Goal: Information Seeking & Learning: Learn about a topic

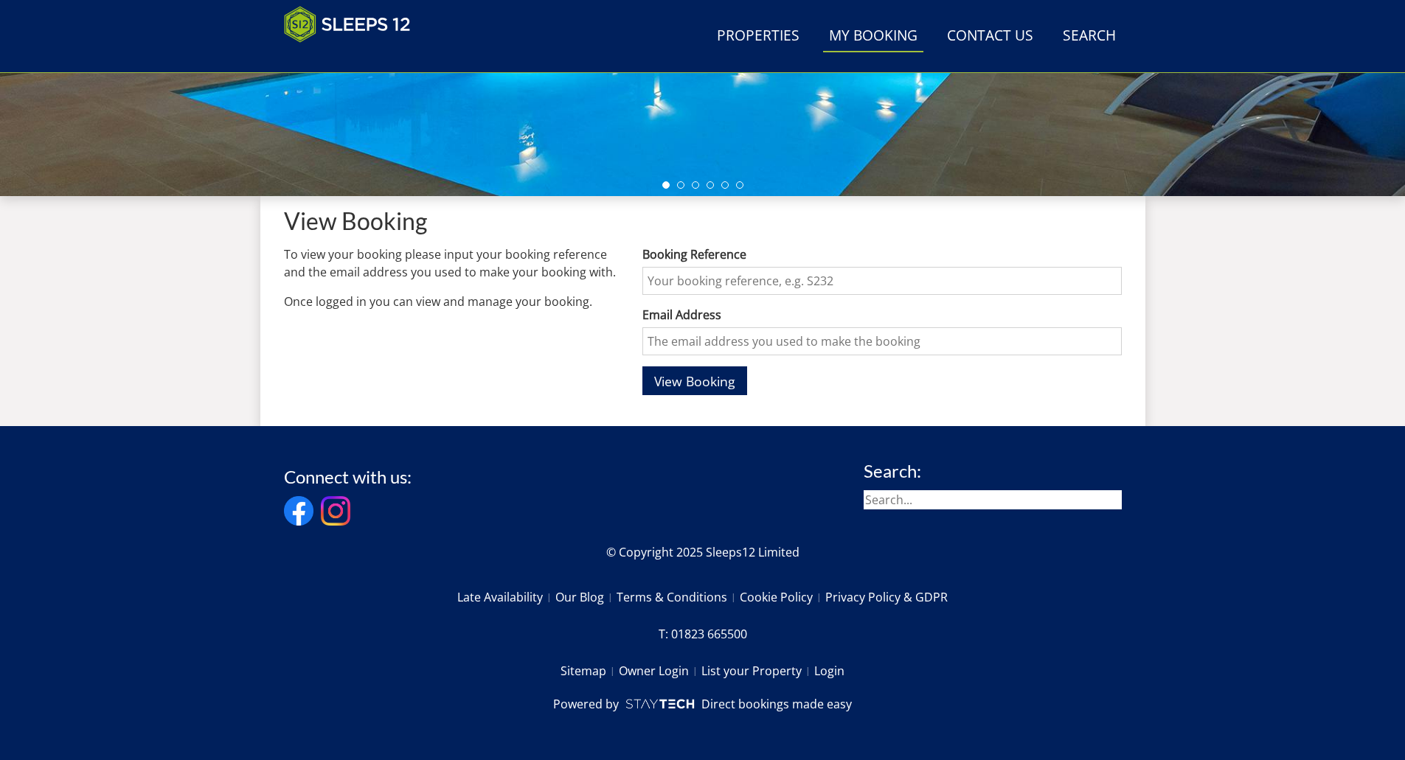
click at [712, 288] on input "Booking Reference" at bounding box center [881, 281] width 479 height 28
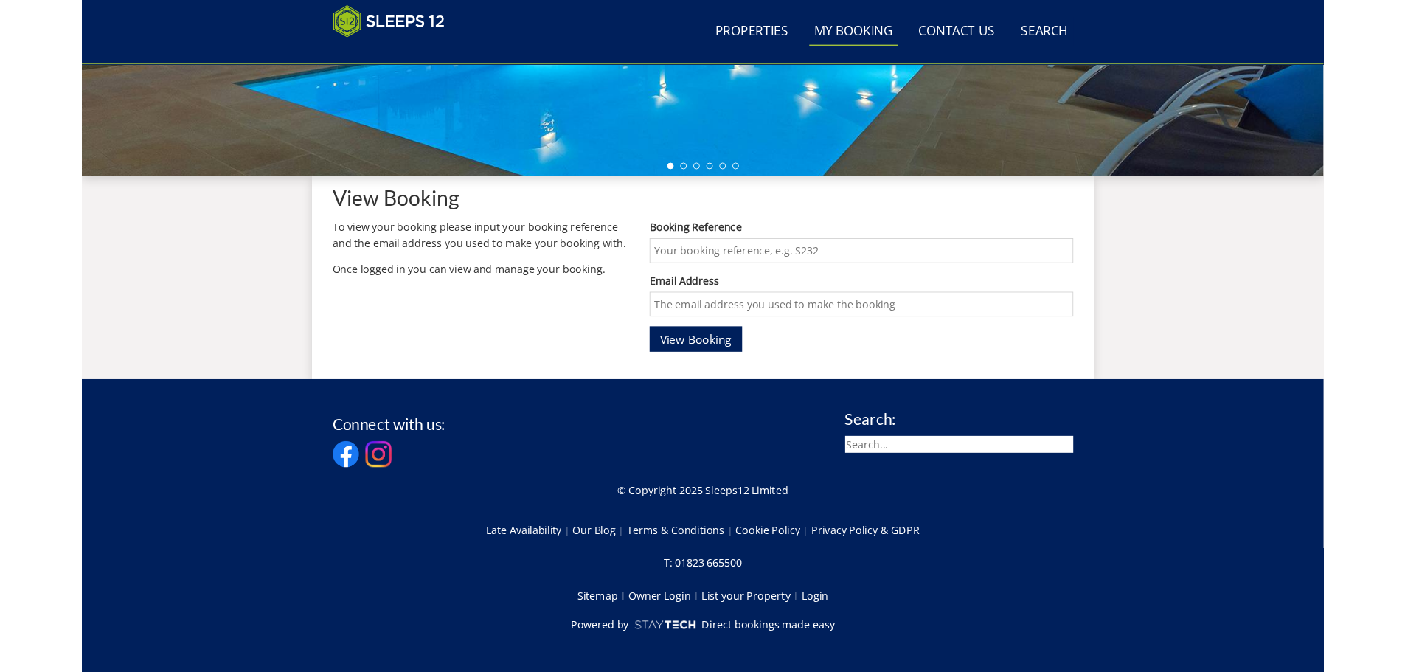
scroll to position [442, 0]
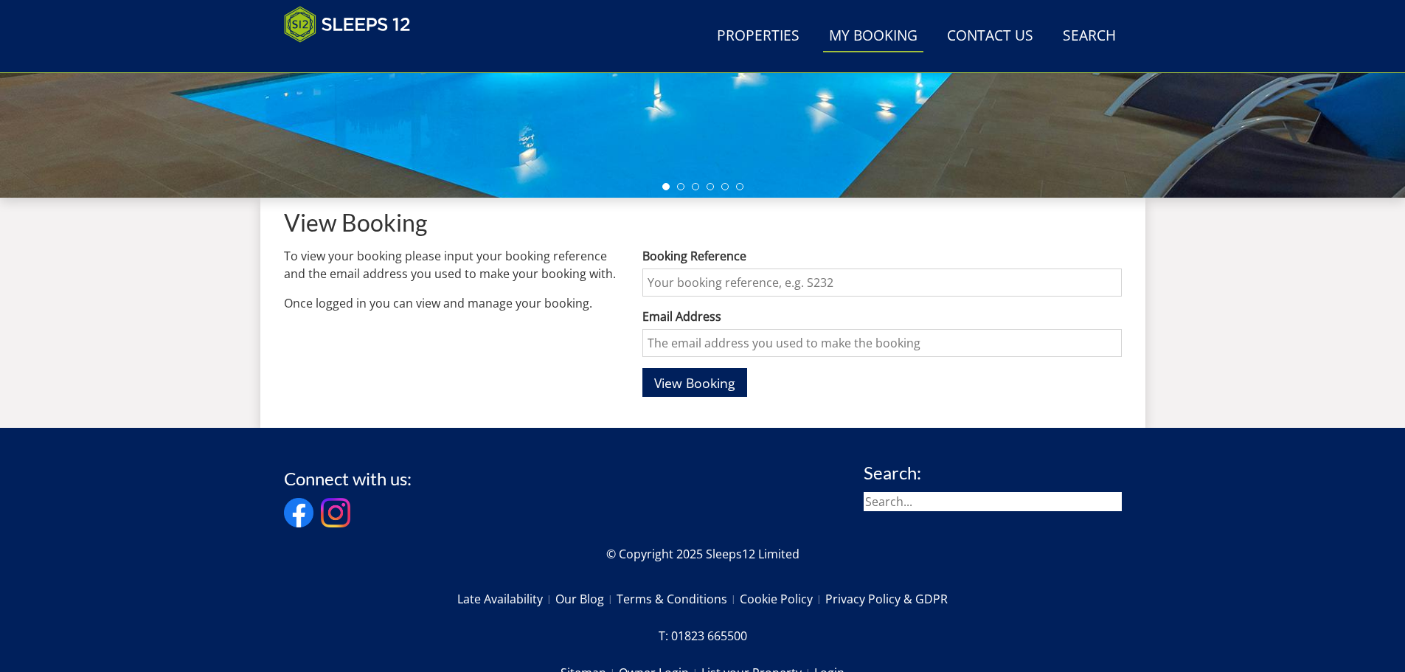
click at [726, 289] on input "Booking Reference" at bounding box center [881, 282] width 479 height 28
paste input "S47429"
type input "S47429"
click at [695, 342] on input "Email Address" at bounding box center [881, 343] width 479 height 28
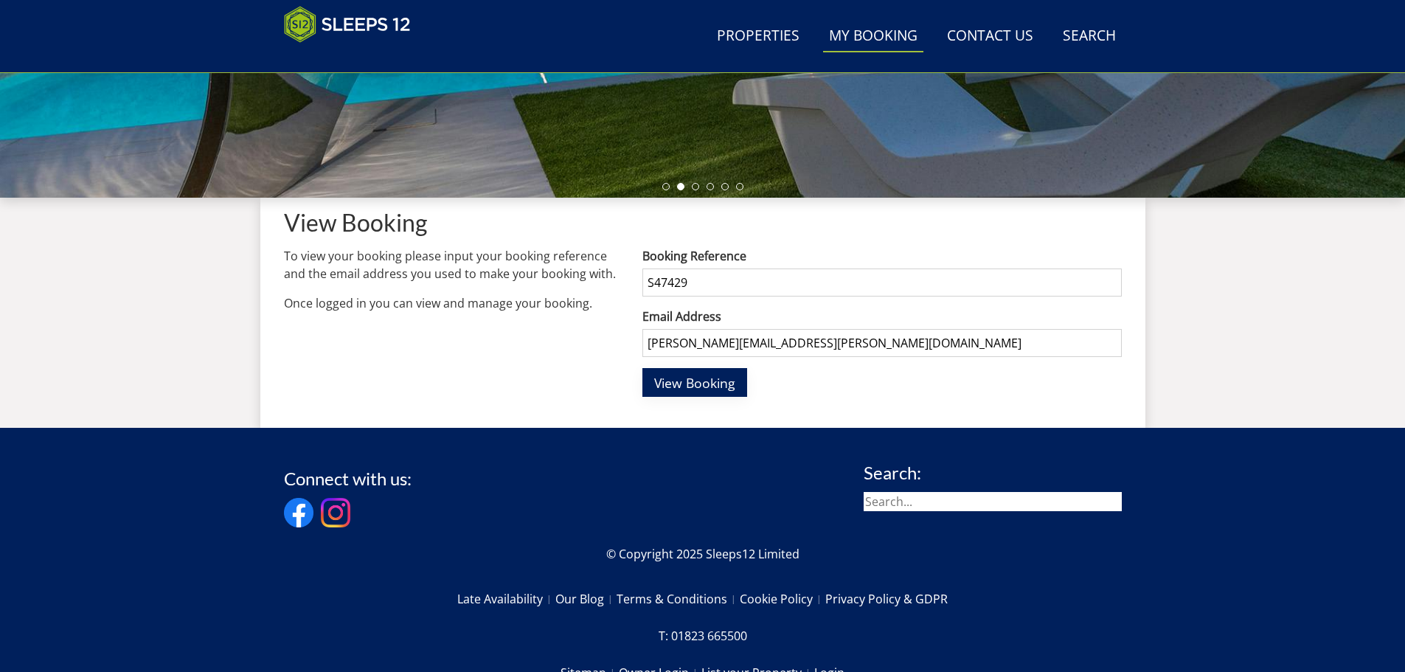
type input "[PERSON_NAME][EMAIL_ADDRESS][PERSON_NAME][DOMAIN_NAME]"
click at [694, 386] on span "View Booking" at bounding box center [694, 383] width 81 height 18
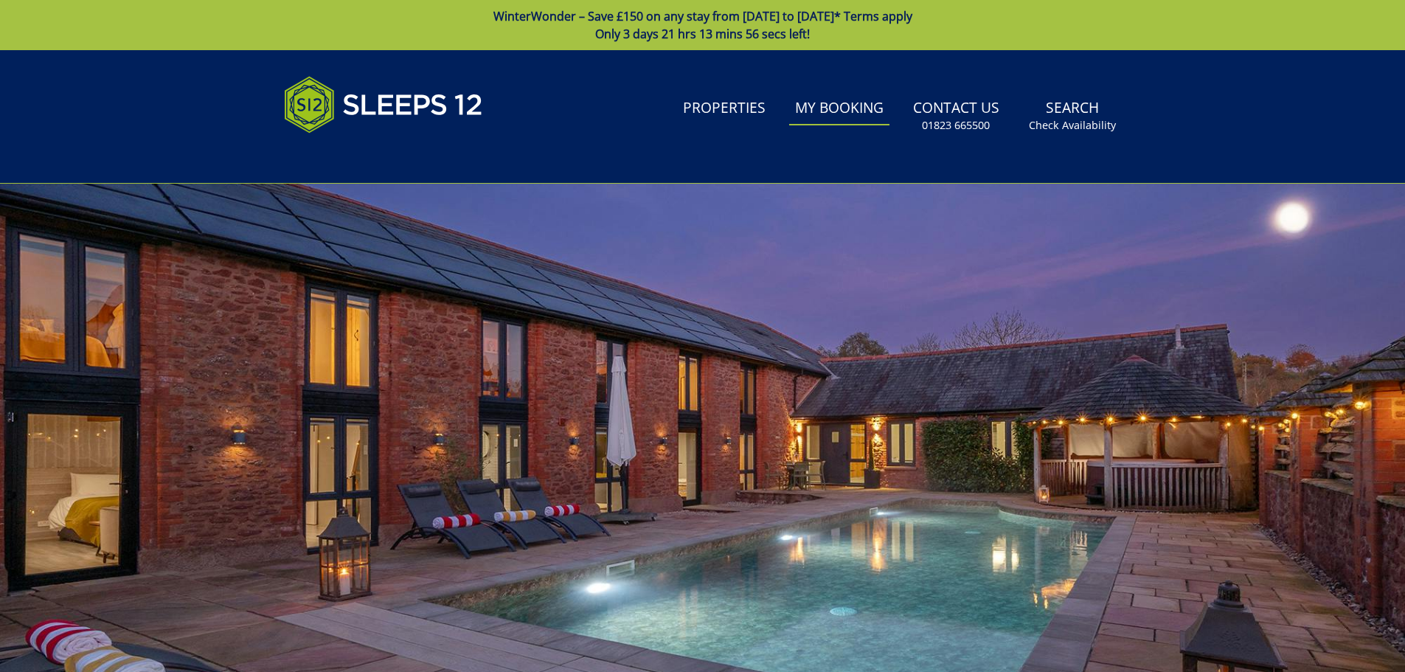
scroll to position [442, 0]
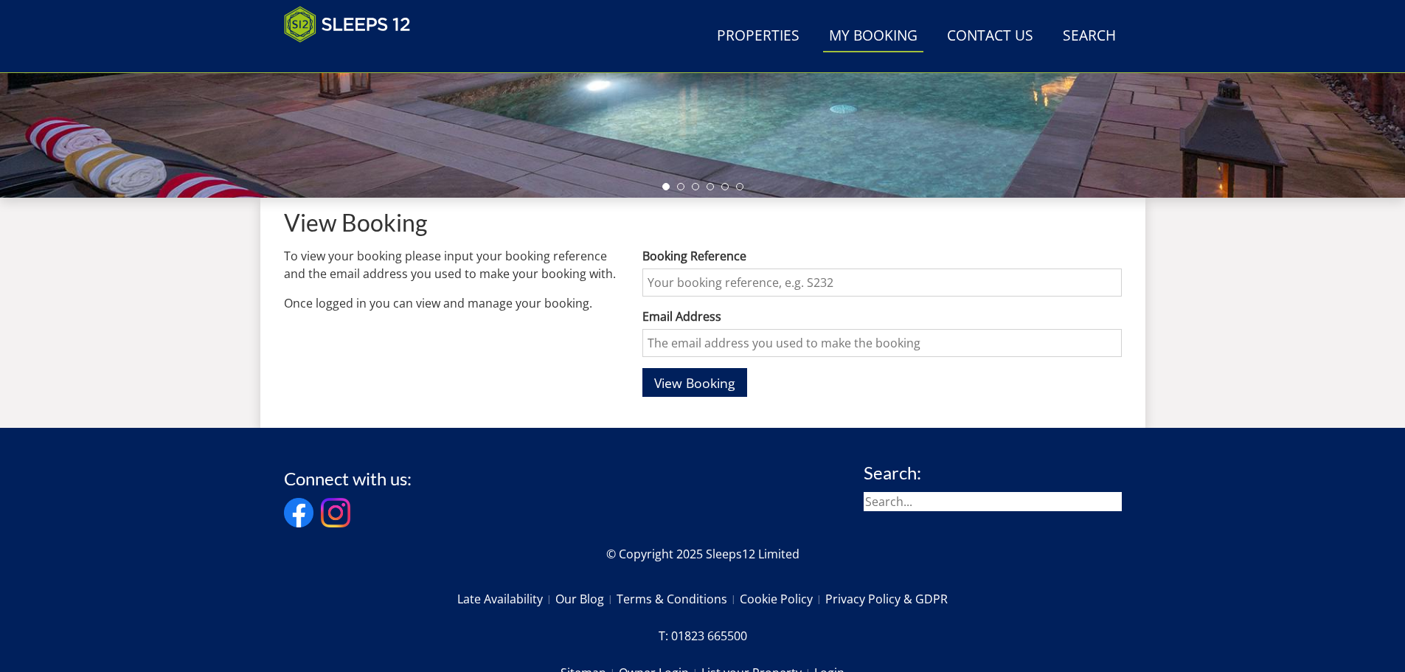
click at [775, 276] on input "Booking Reference" at bounding box center [881, 282] width 479 height 28
drag, startPoint x: 778, startPoint y: 276, endPoint x: 735, endPoint y: 284, distance: 43.5
click at [735, 284] on input "Booking Reference" at bounding box center [881, 282] width 479 height 28
type input "S47429"
click at [710, 341] on input "Email Address" at bounding box center [881, 343] width 479 height 28
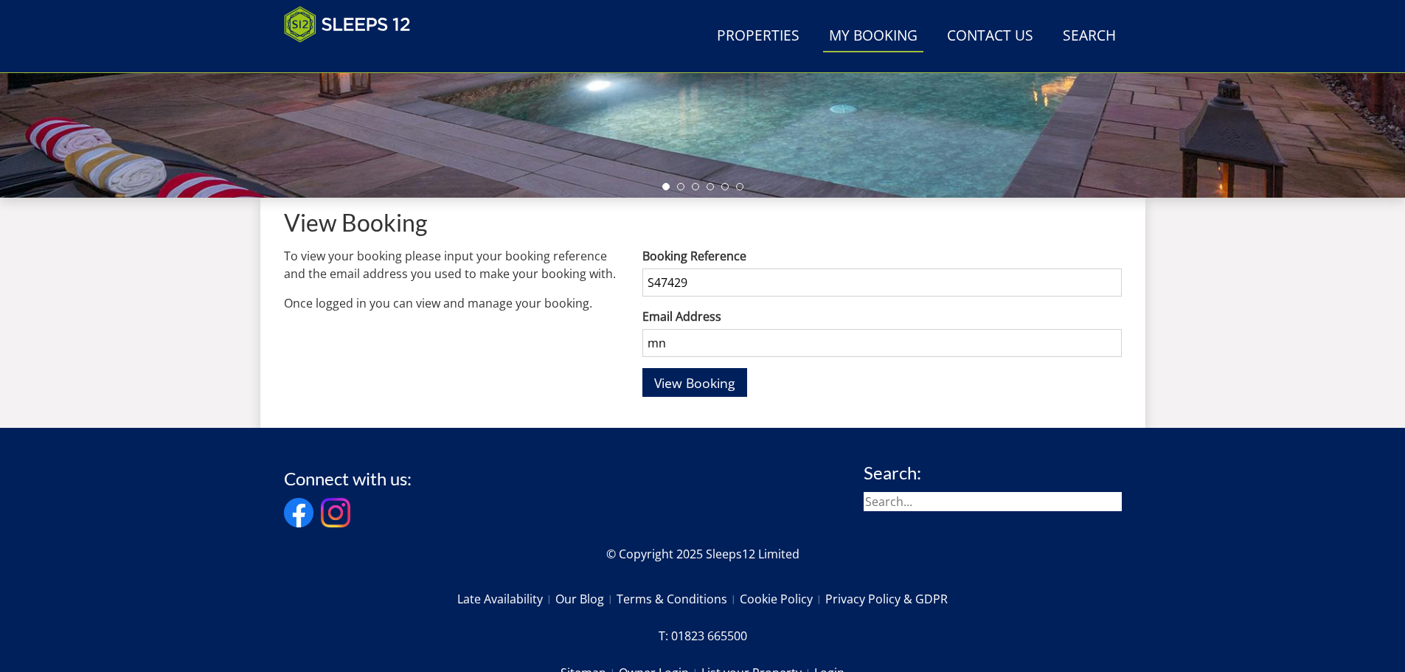
type input "m"
type input "n"
type input "k"
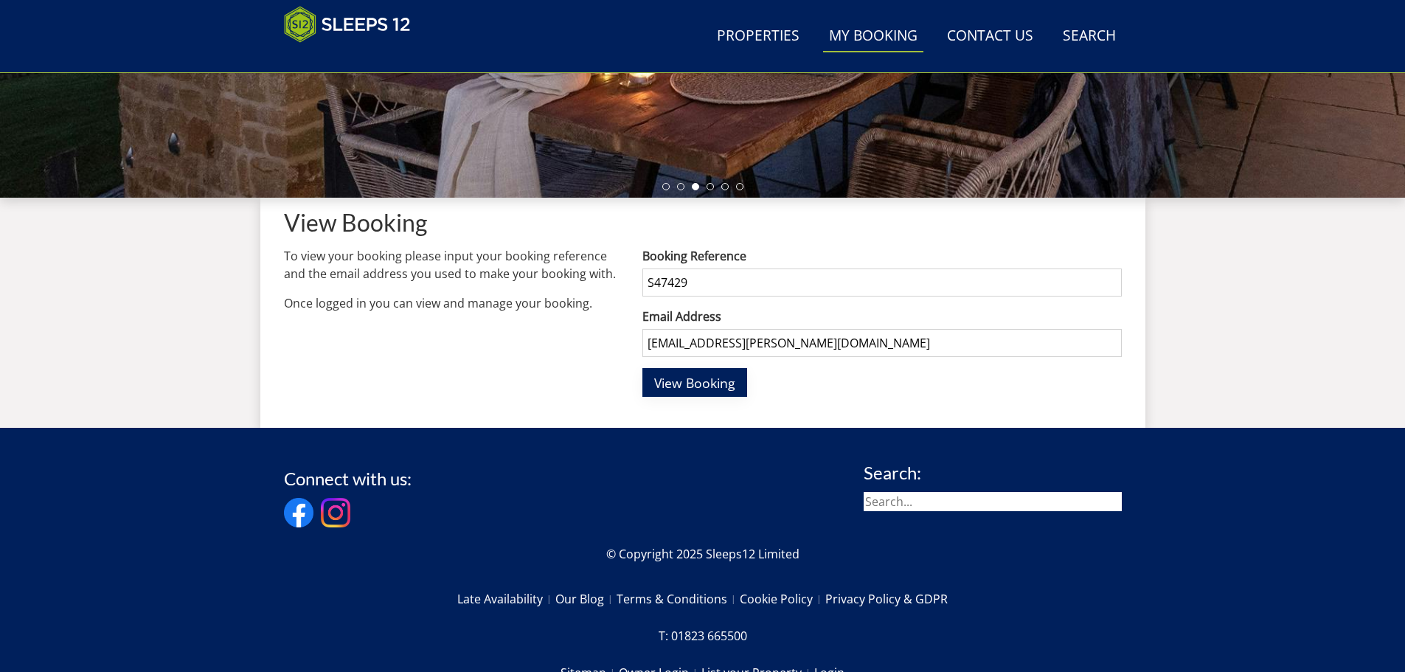
type input "[EMAIL_ADDRESS][PERSON_NAME][DOMAIN_NAME]"
click at [687, 386] on span "View Booking" at bounding box center [694, 383] width 81 height 18
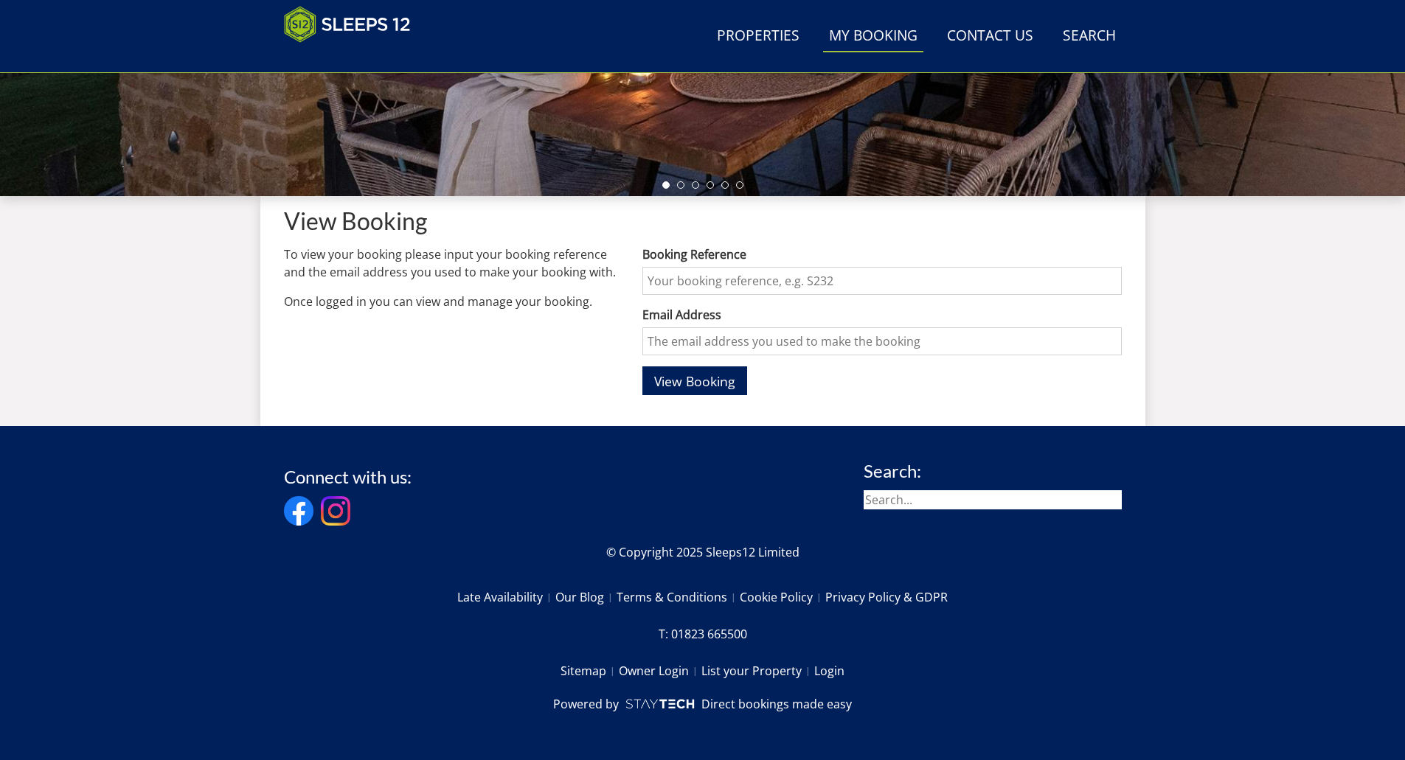
scroll to position [443, 0]
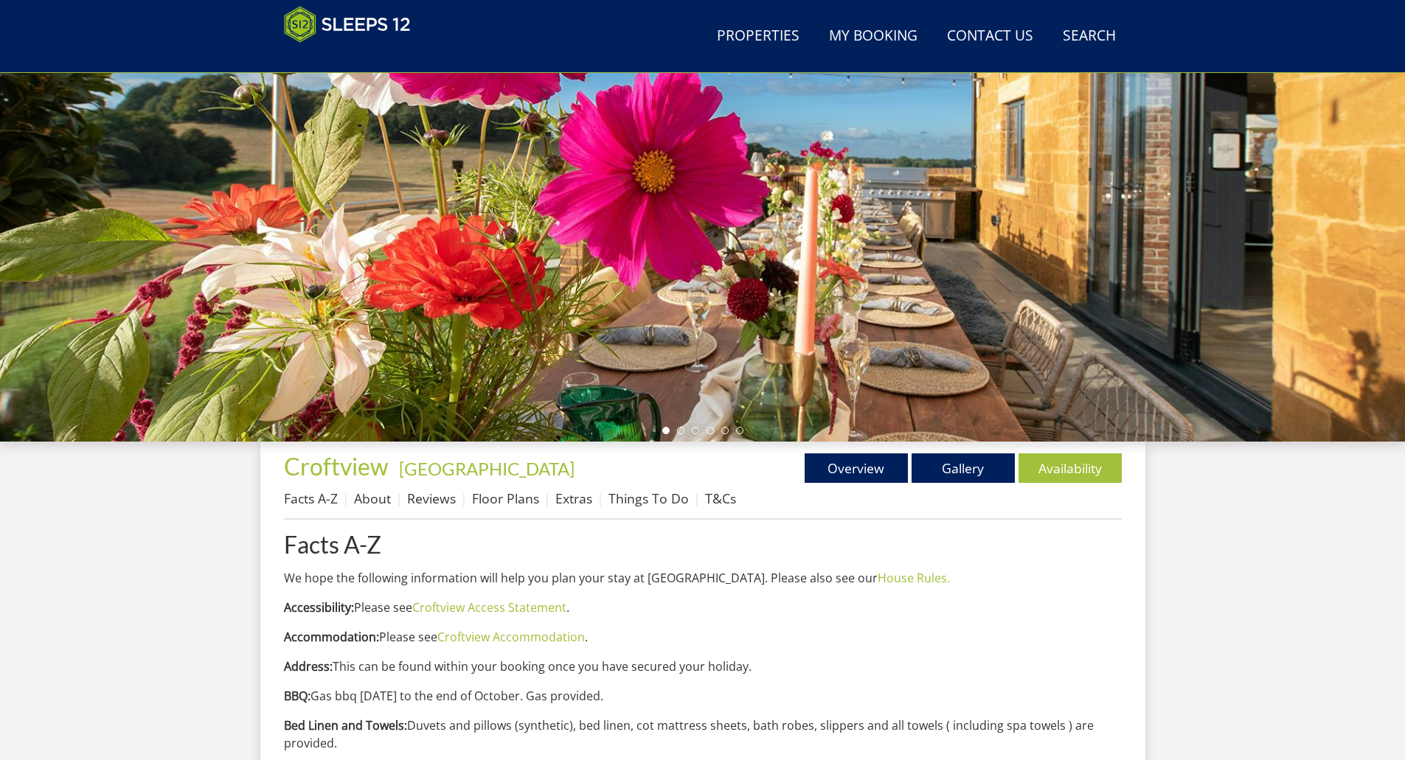
scroll to position [240, 0]
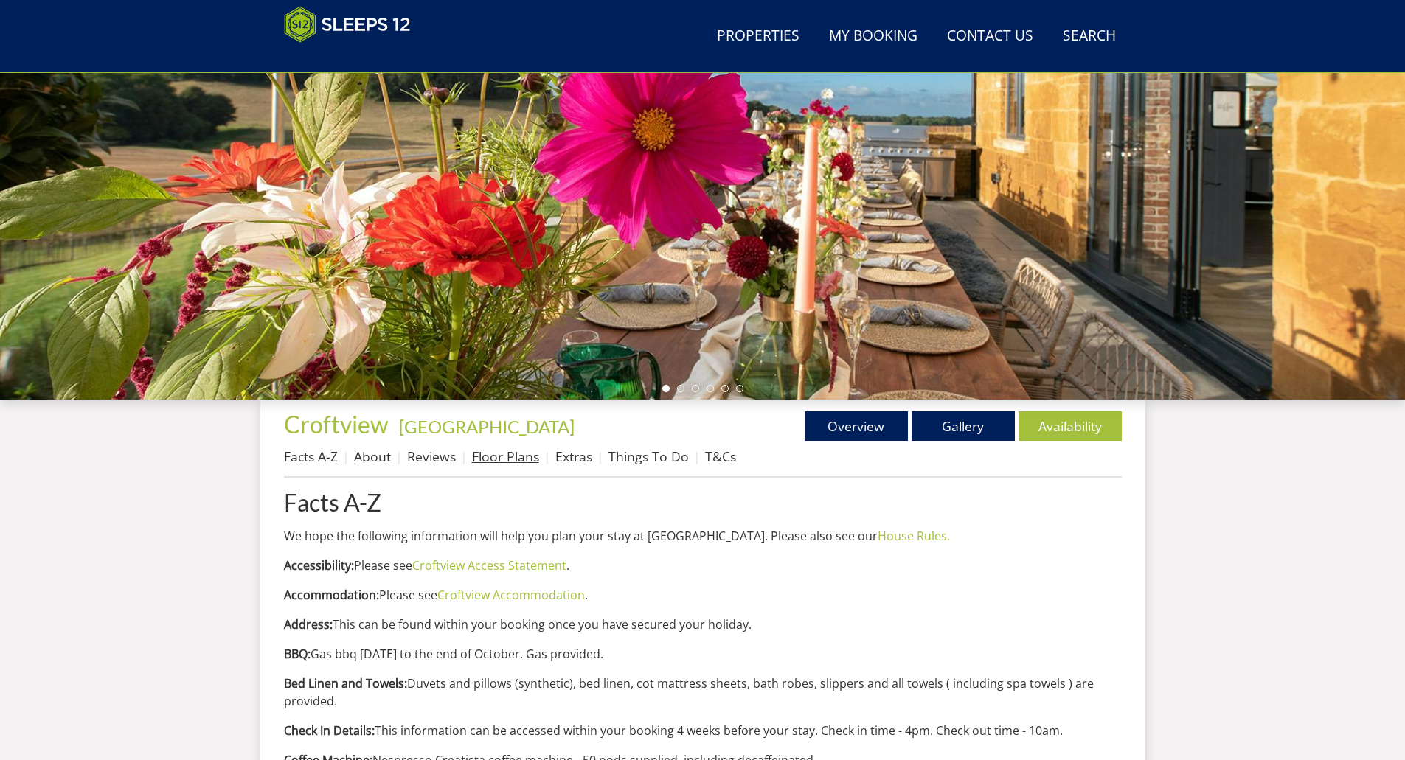
click at [504, 454] on link "Floor Plans" at bounding box center [505, 457] width 67 height 18
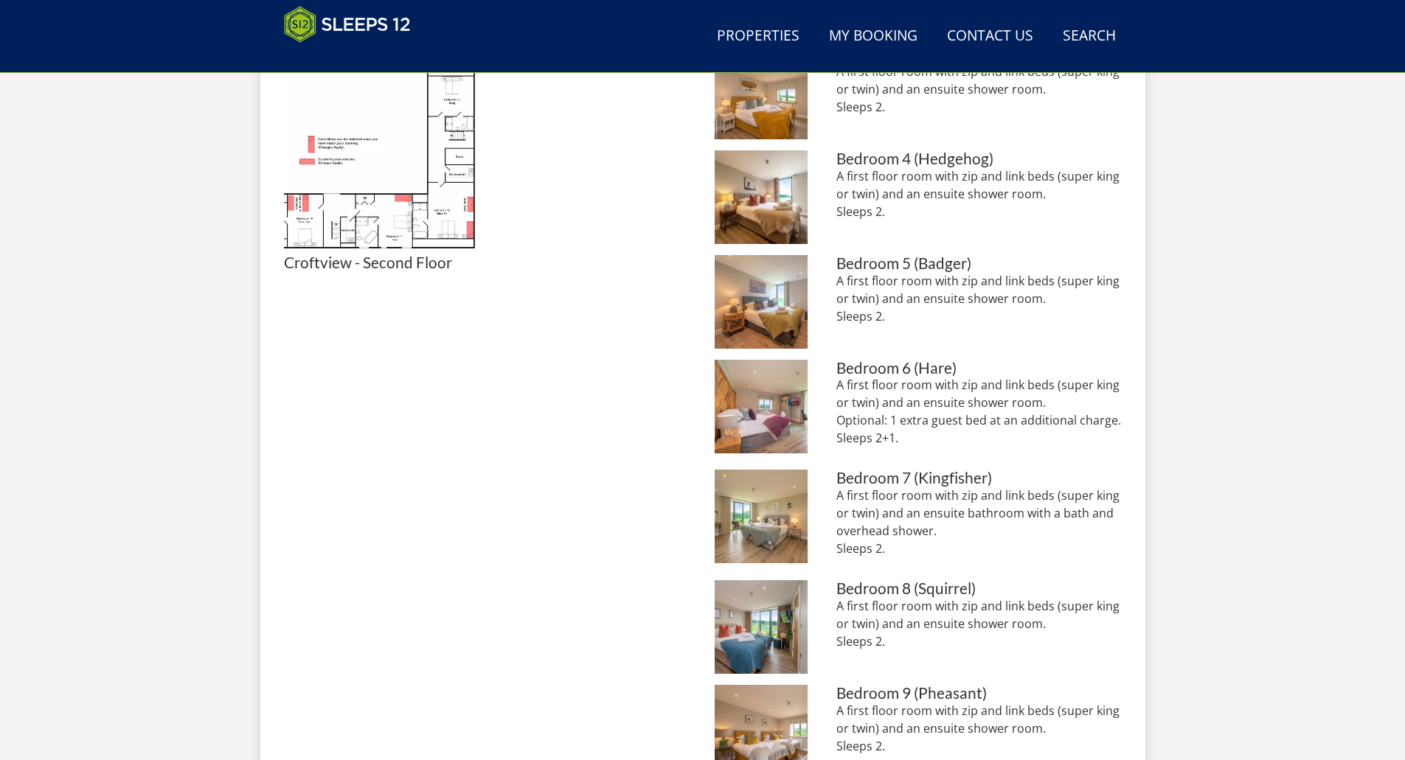
scroll to position [760, 0]
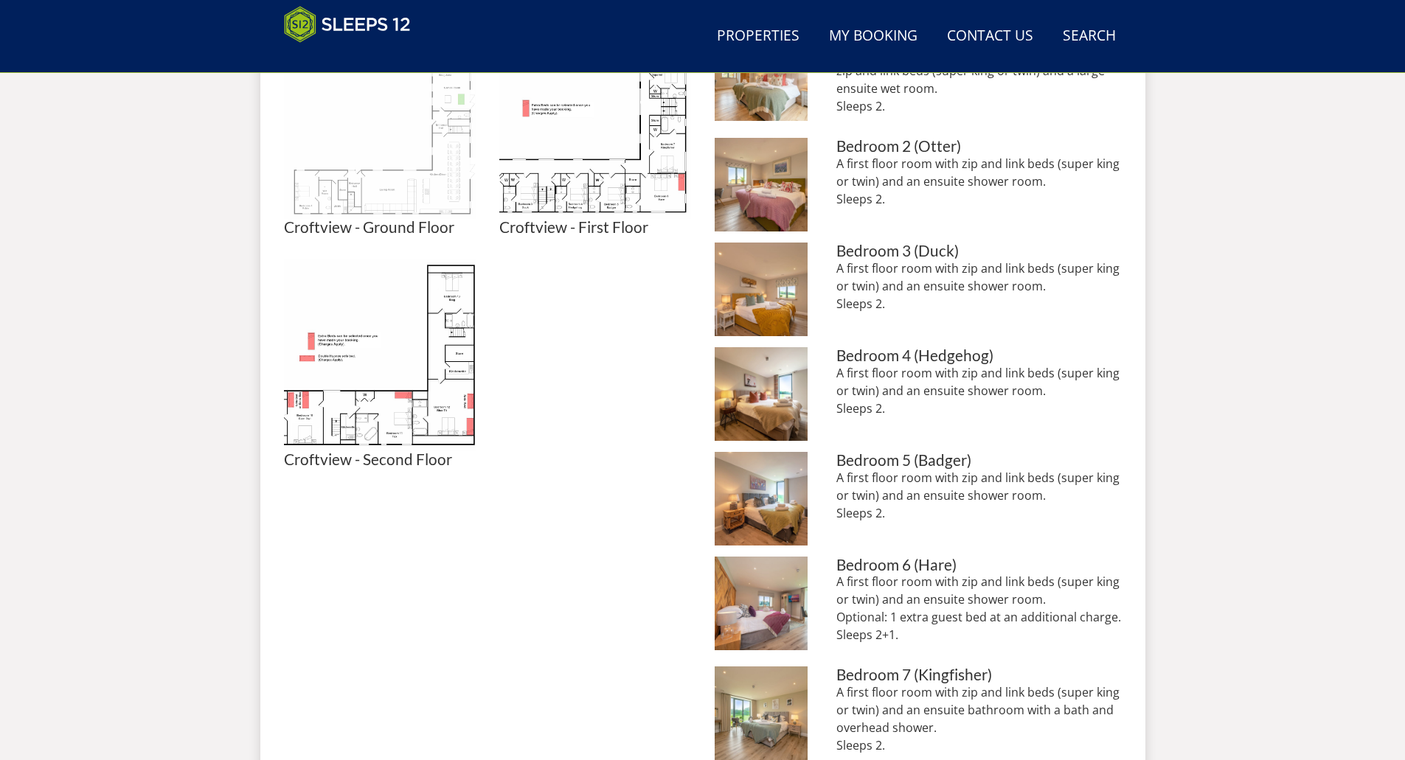
click at [373, 180] on img at bounding box center [380, 123] width 192 height 192
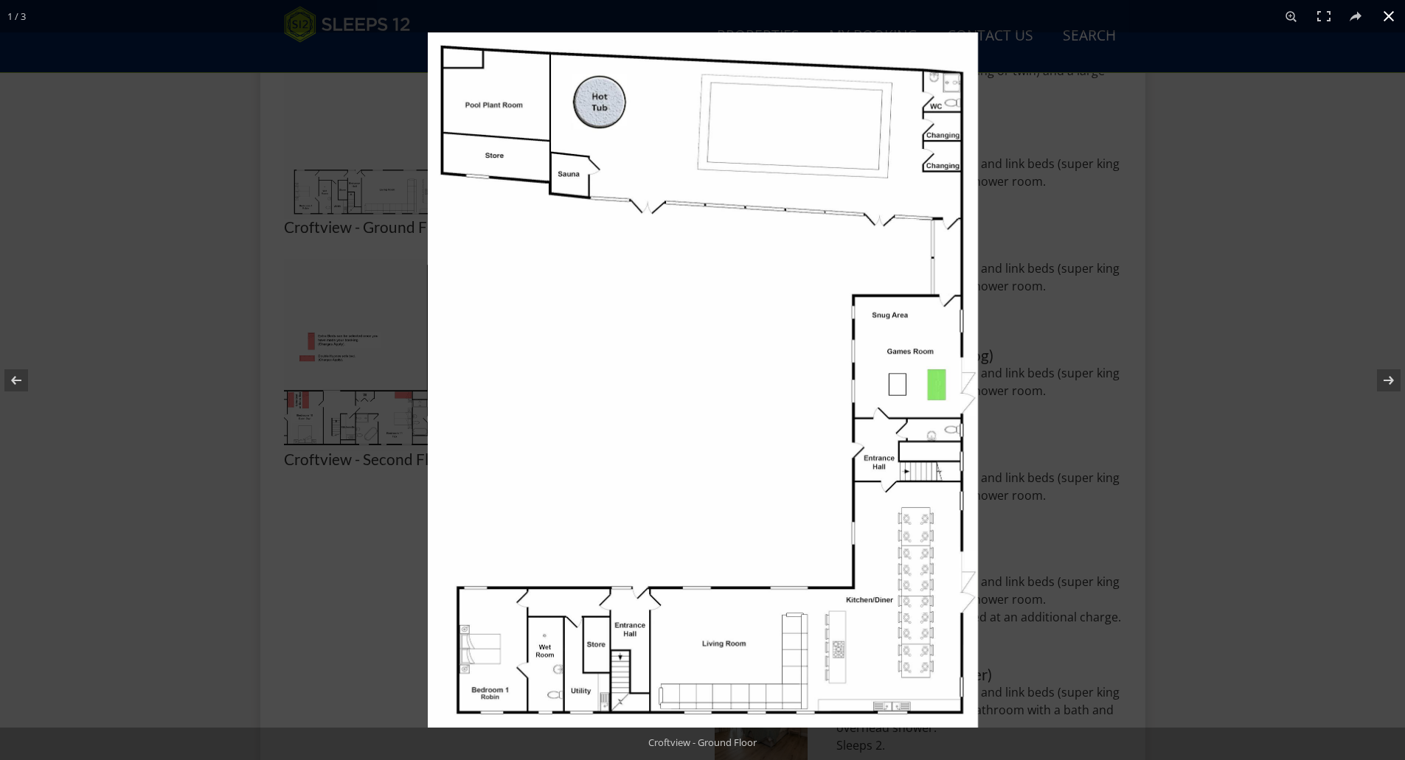
click at [295, 531] on div at bounding box center [702, 380] width 1405 height 760
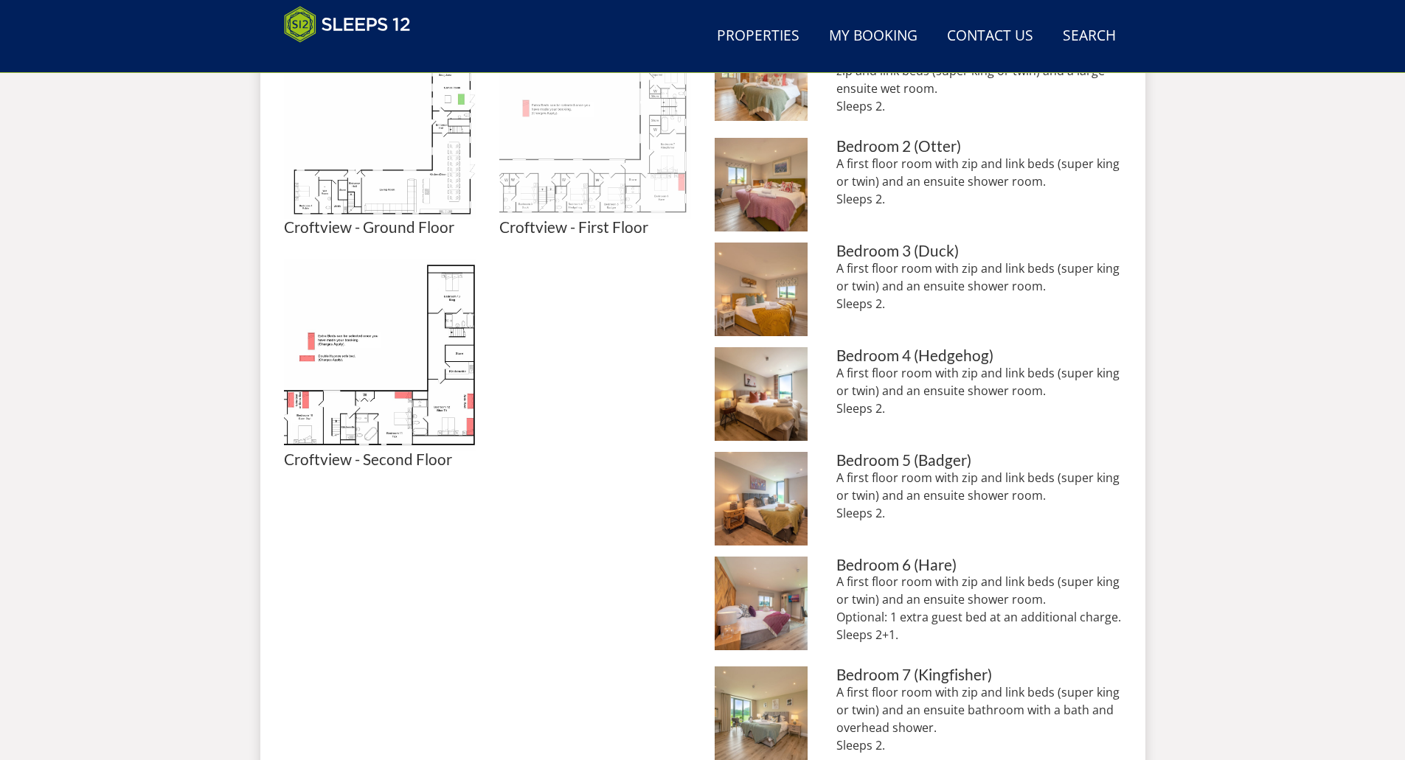
click at [567, 169] on img at bounding box center [595, 123] width 192 height 192
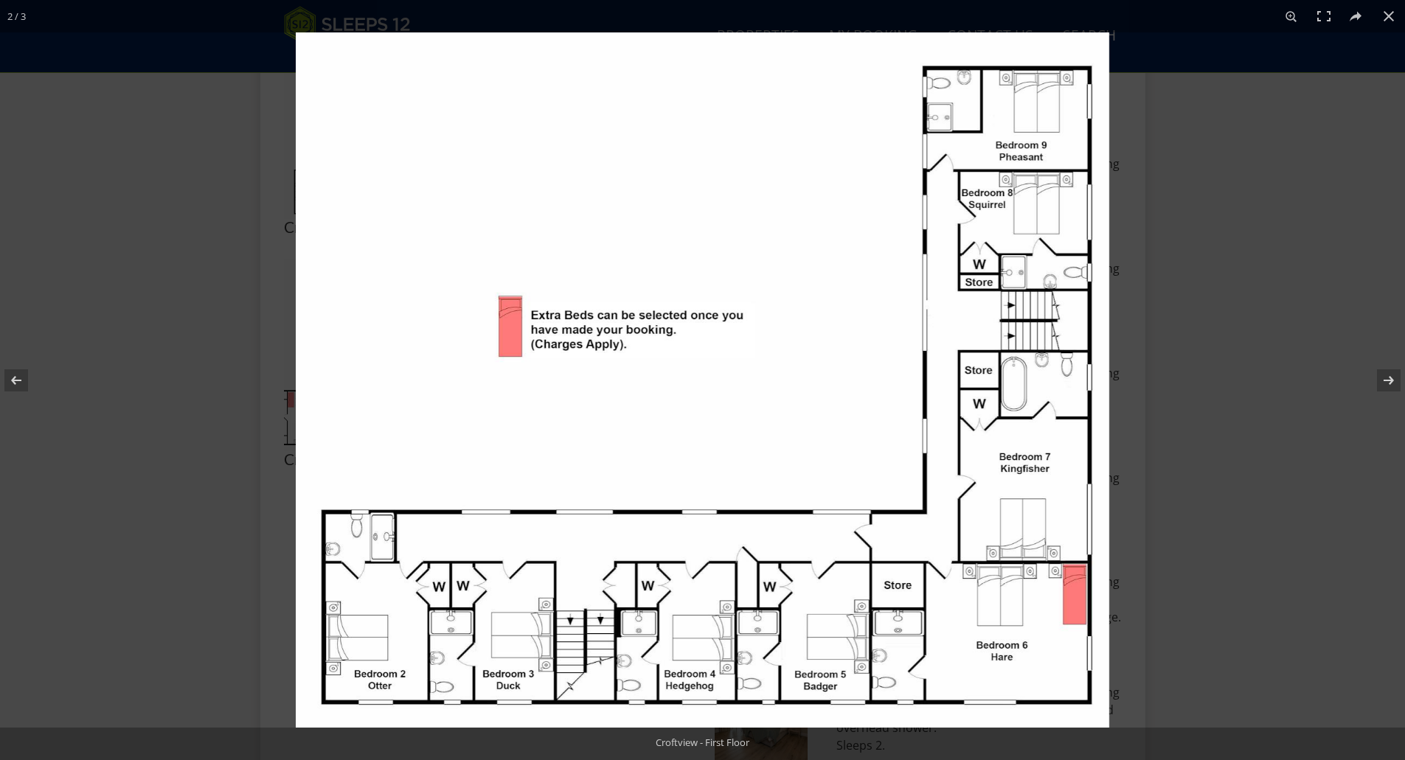
click at [567, 169] on img at bounding box center [702, 379] width 813 height 695
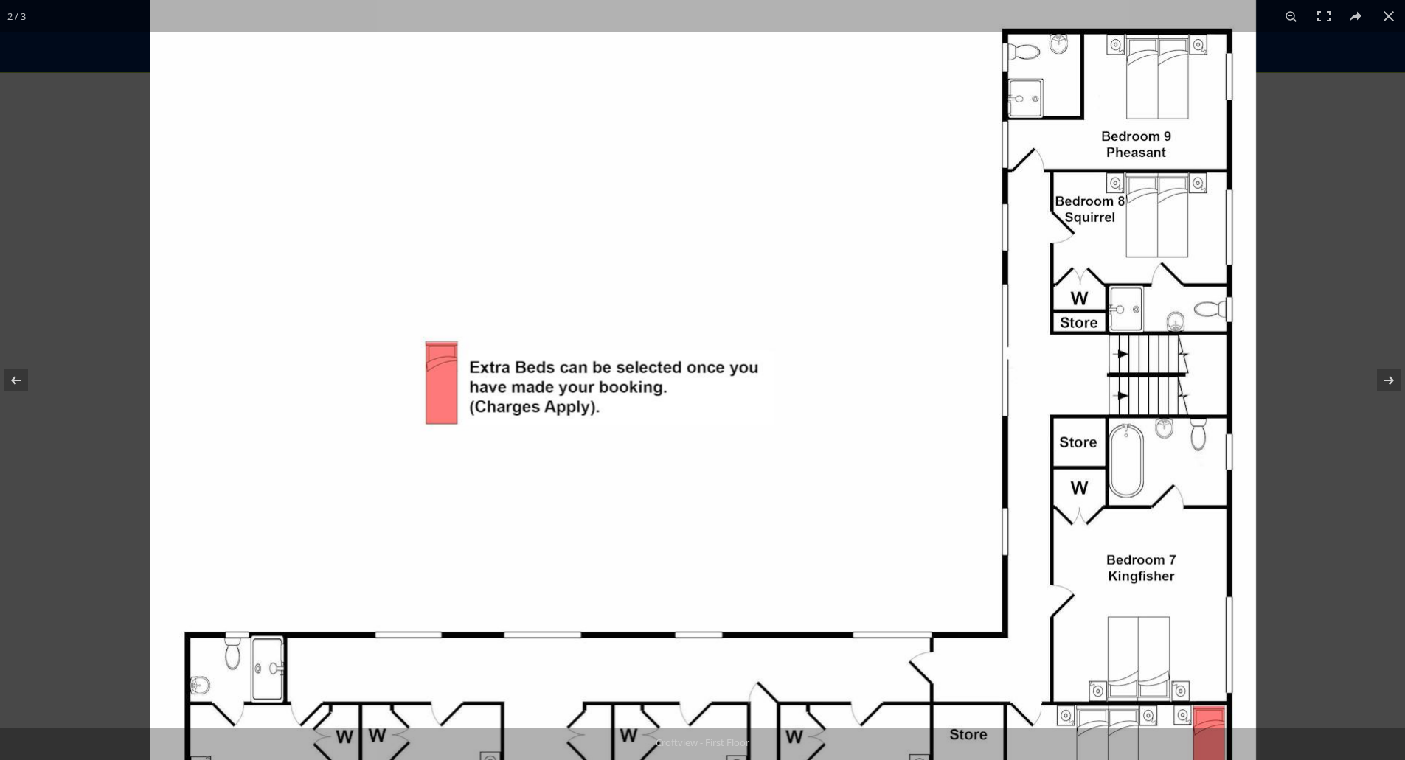
click at [577, 222] on img at bounding box center [703, 455] width 1106 height 945
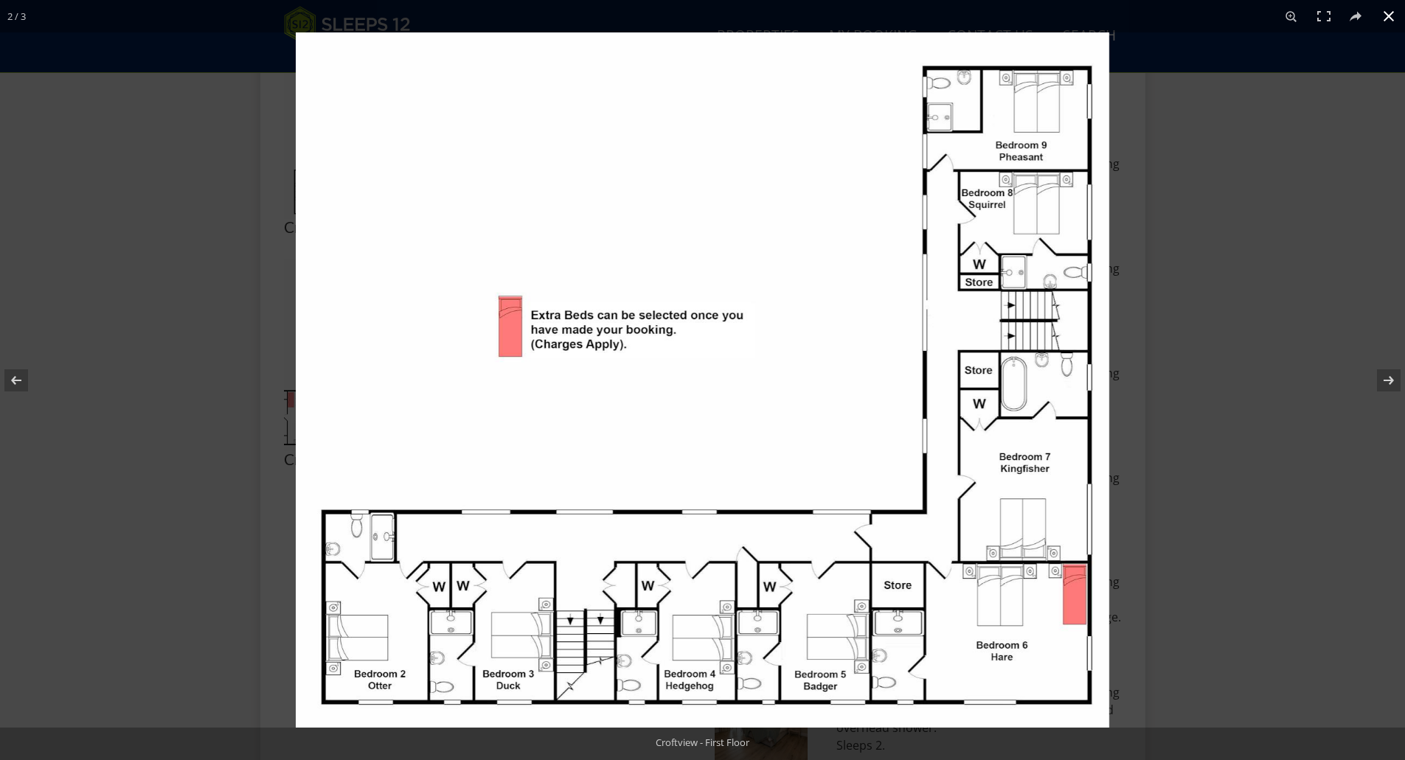
click at [1232, 204] on div at bounding box center [998, 412] width 1405 height 760
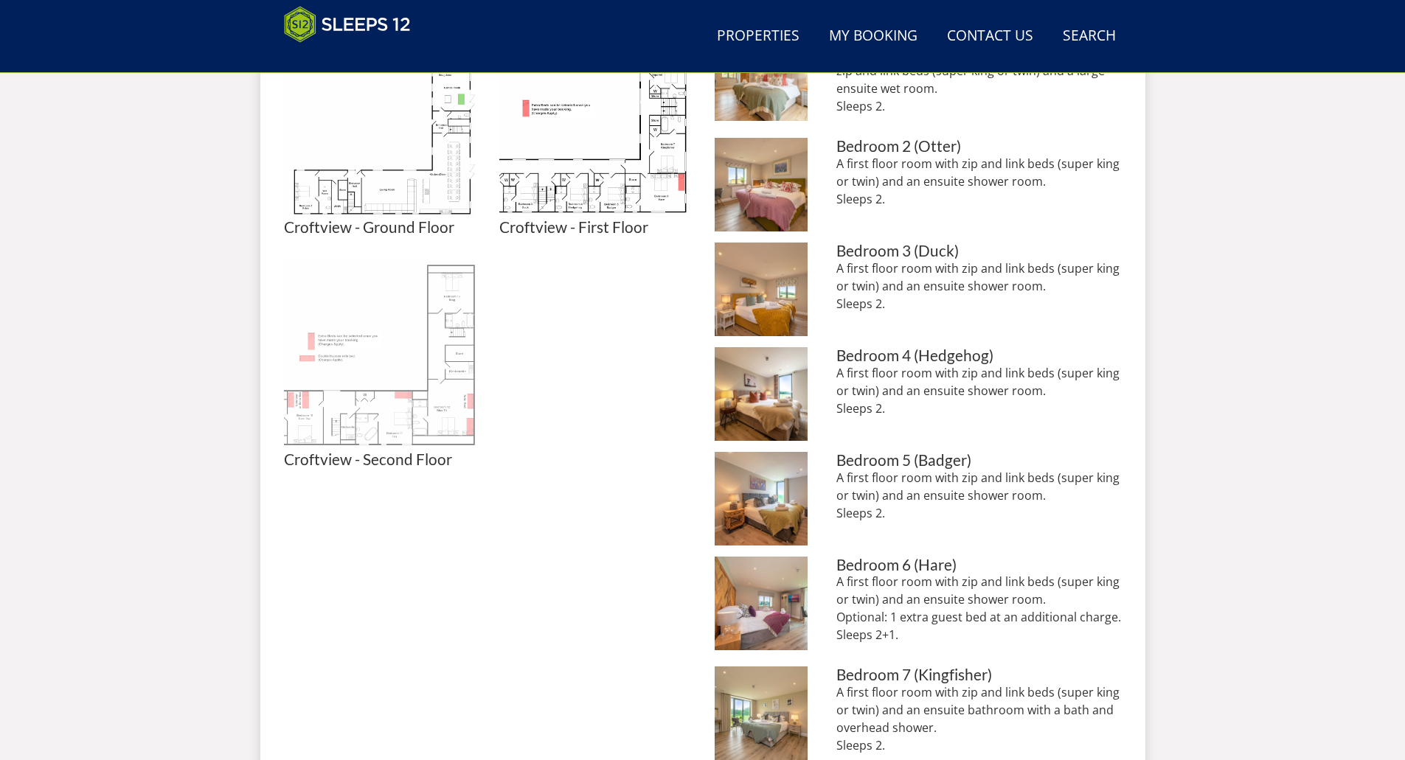
click at [434, 370] on img at bounding box center [380, 356] width 192 height 192
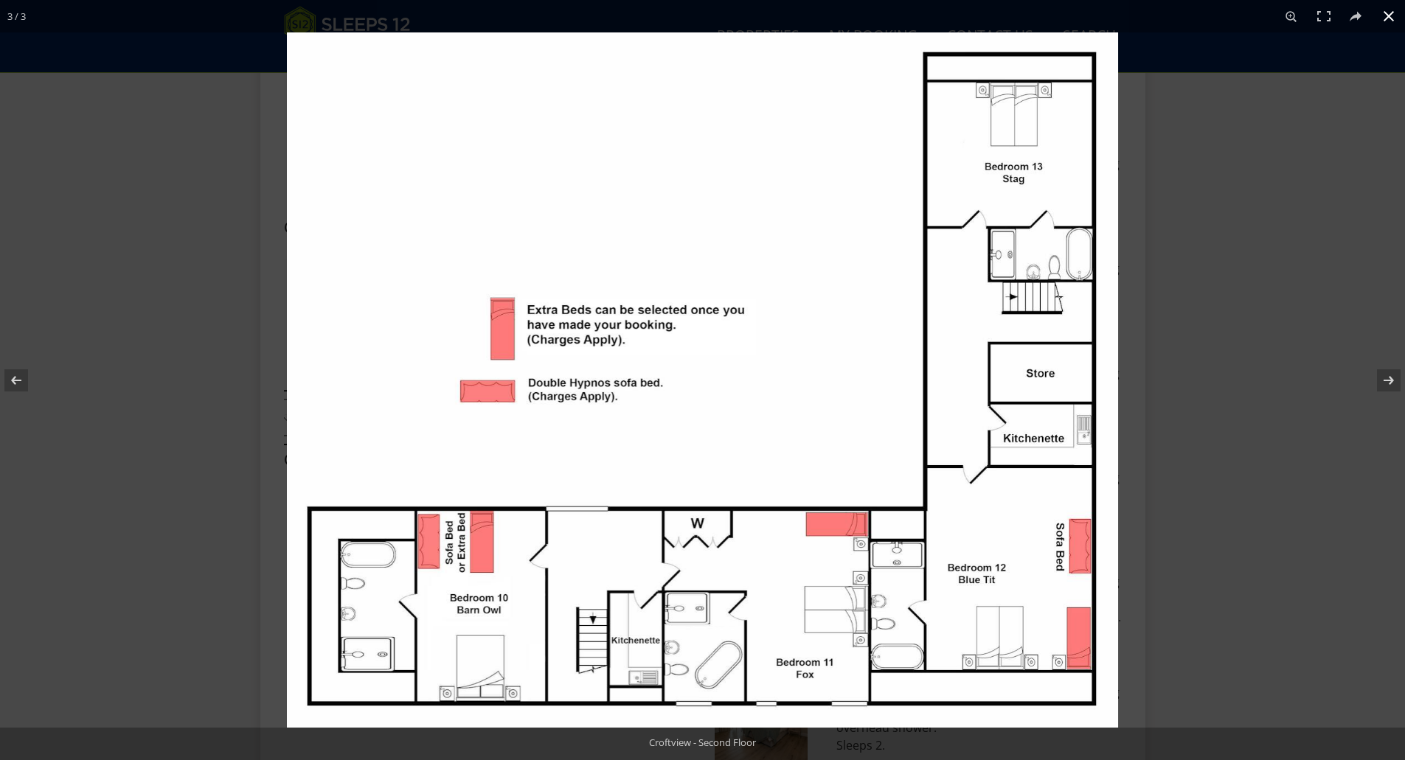
click at [1138, 324] on div at bounding box center [989, 412] width 1405 height 760
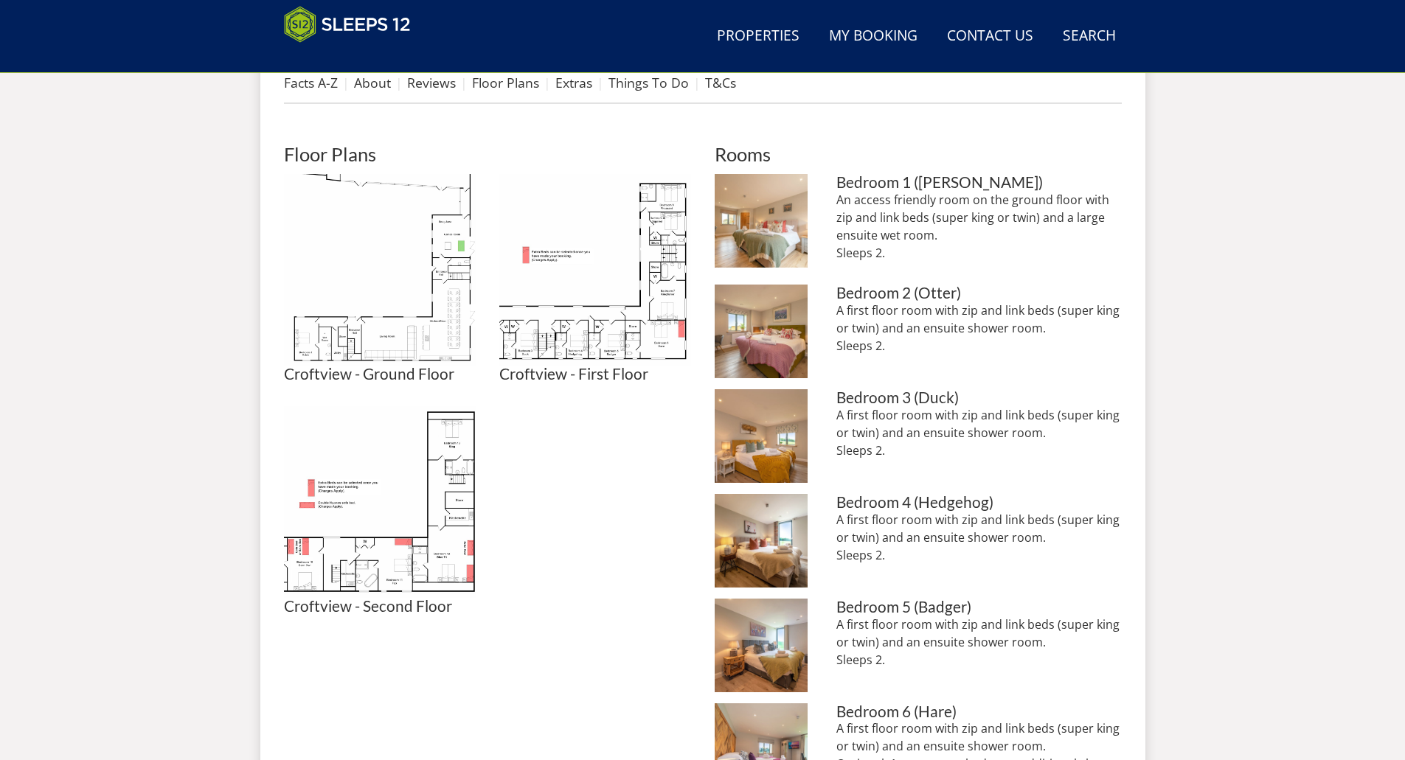
scroll to position [465, 0]
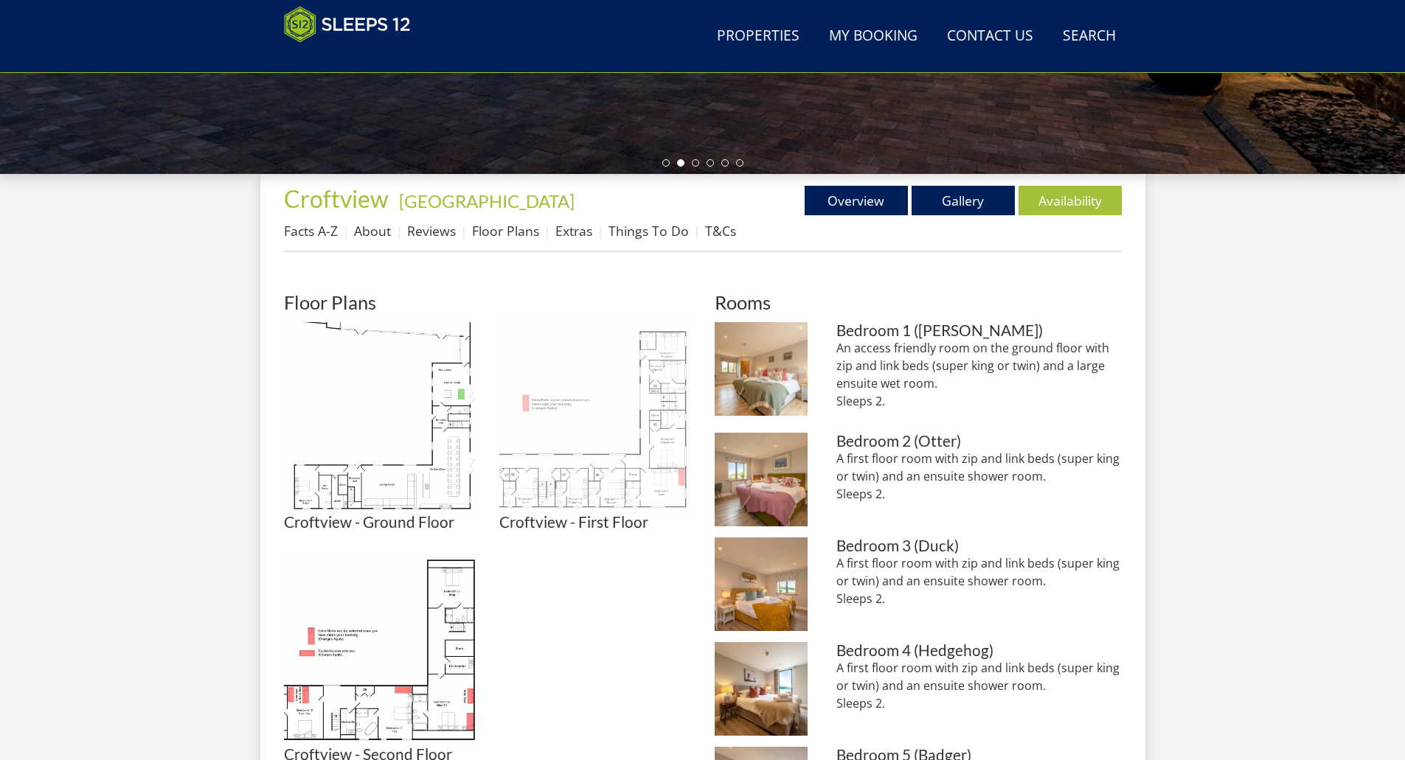
click at [637, 451] on img at bounding box center [595, 418] width 192 height 192
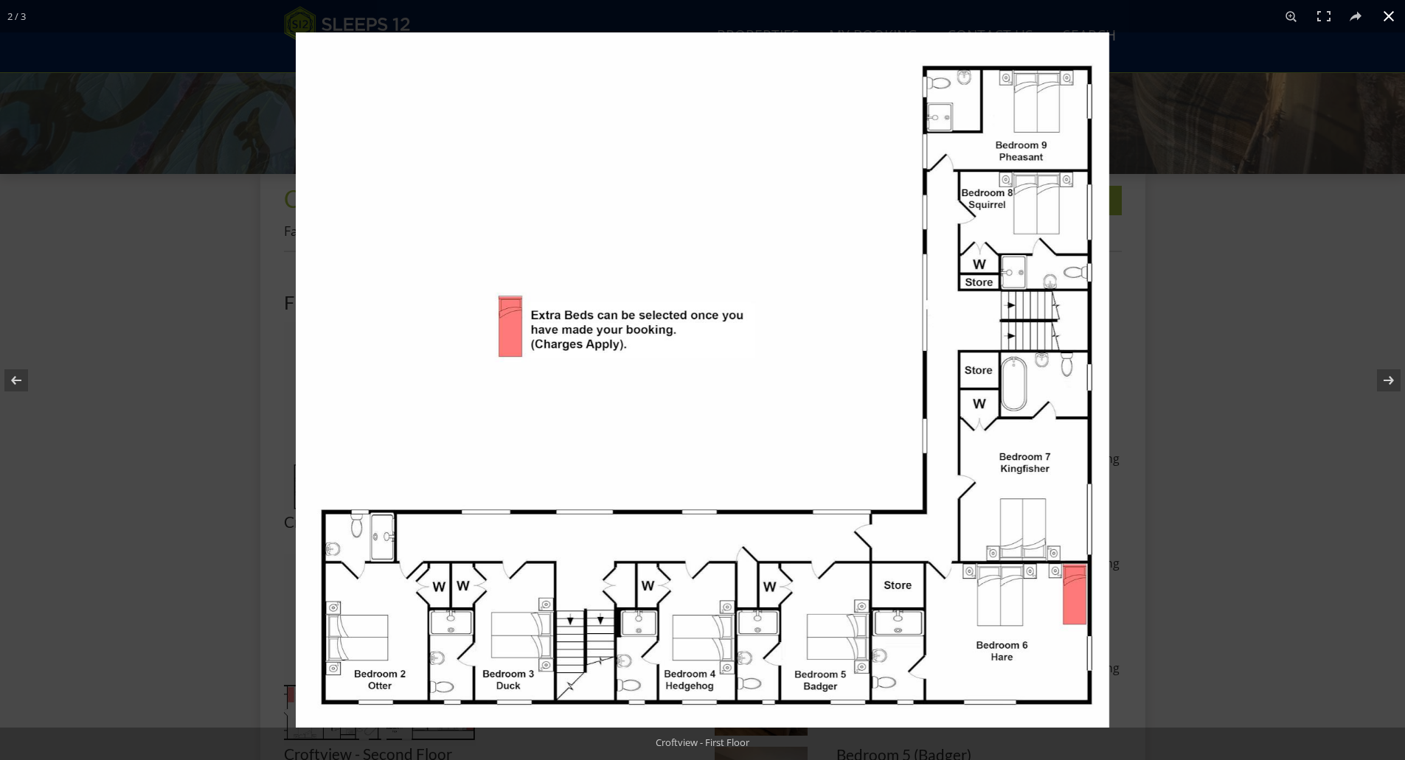
click at [1226, 298] on div at bounding box center [998, 412] width 1405 height 760
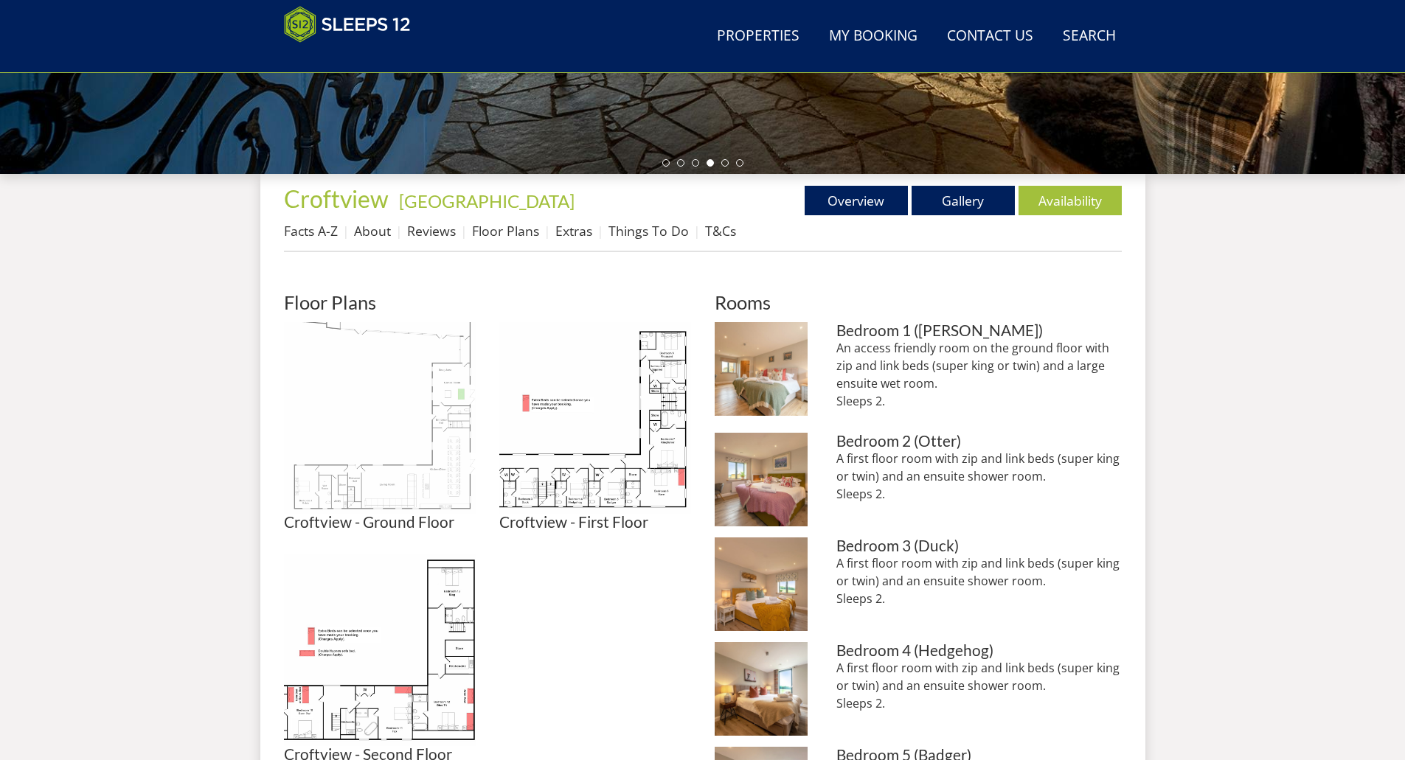
click at [436, 463] on img at bounding box center [380, 418] width 192 height 192
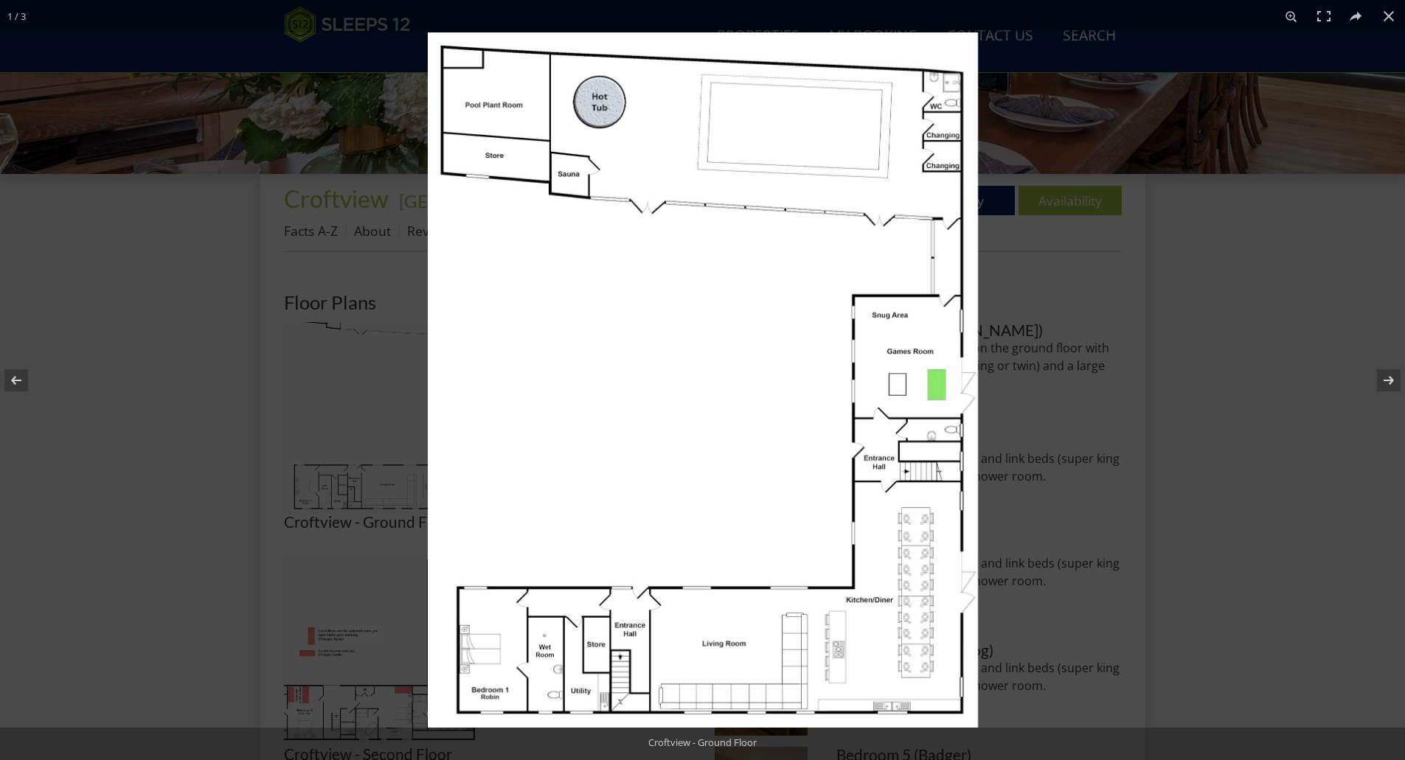
click at [898, 327] on img at bounding box center [703, 379] width 550 height 695
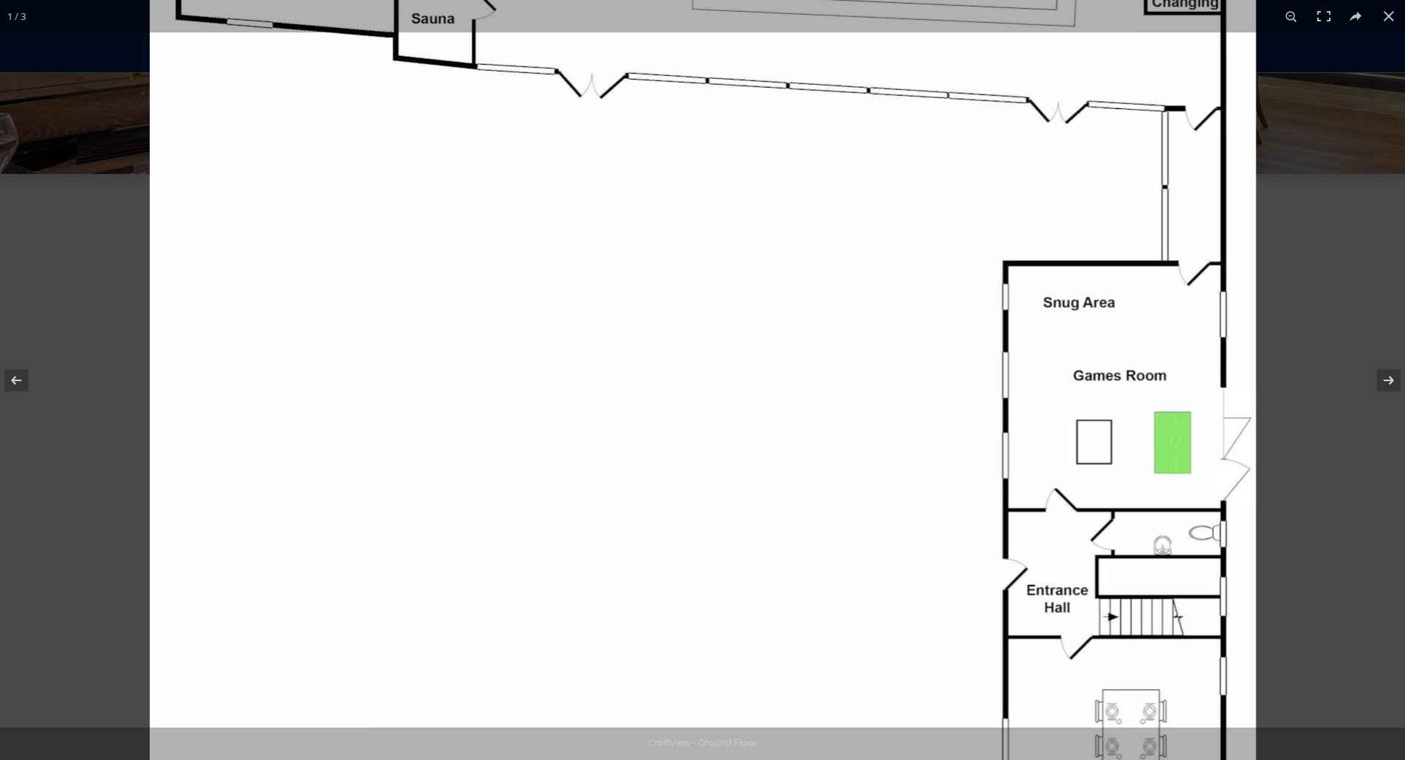
click at [1068, 316] on img at bounding box center [703, 433] width 1106 height 1399
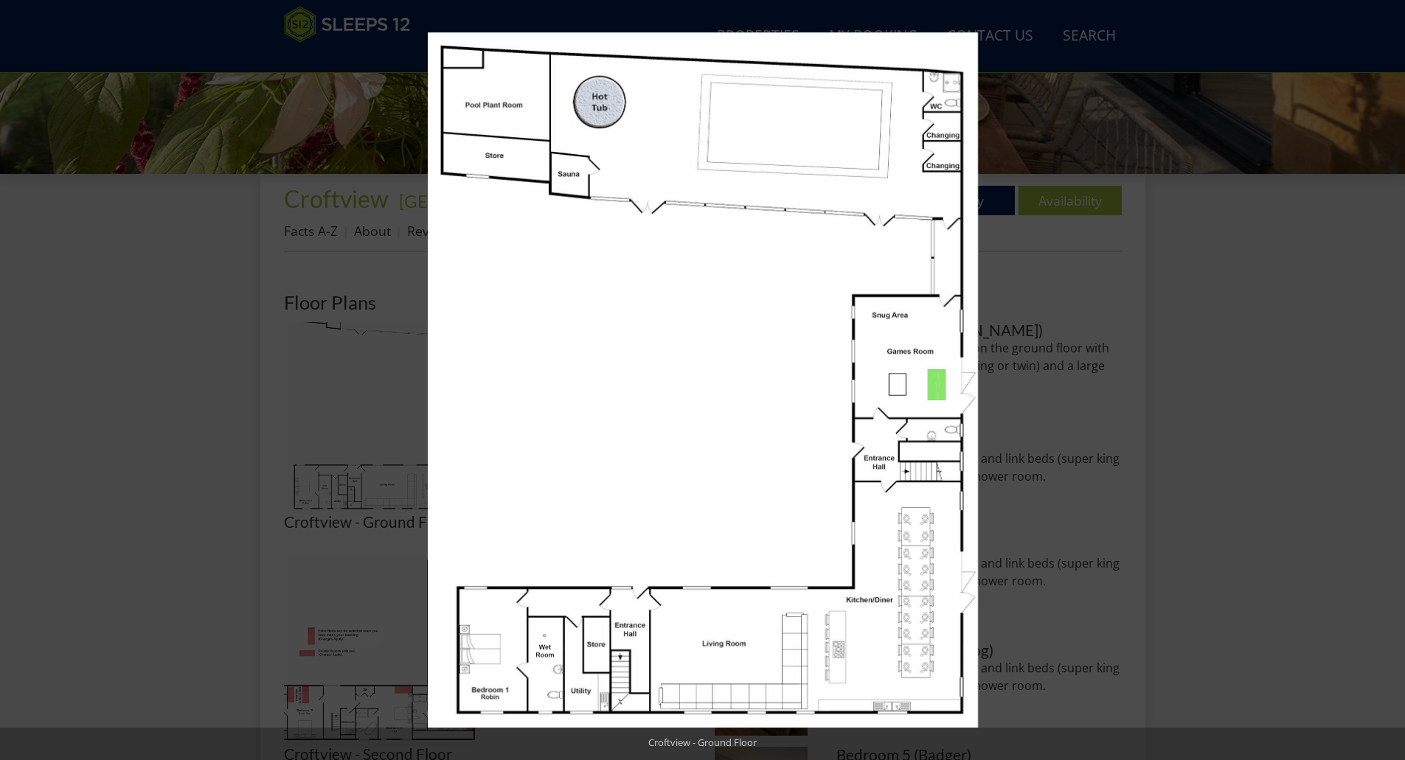
click at [1047, 338] on div at bounding box center [1130, 412] width 1405 height 760
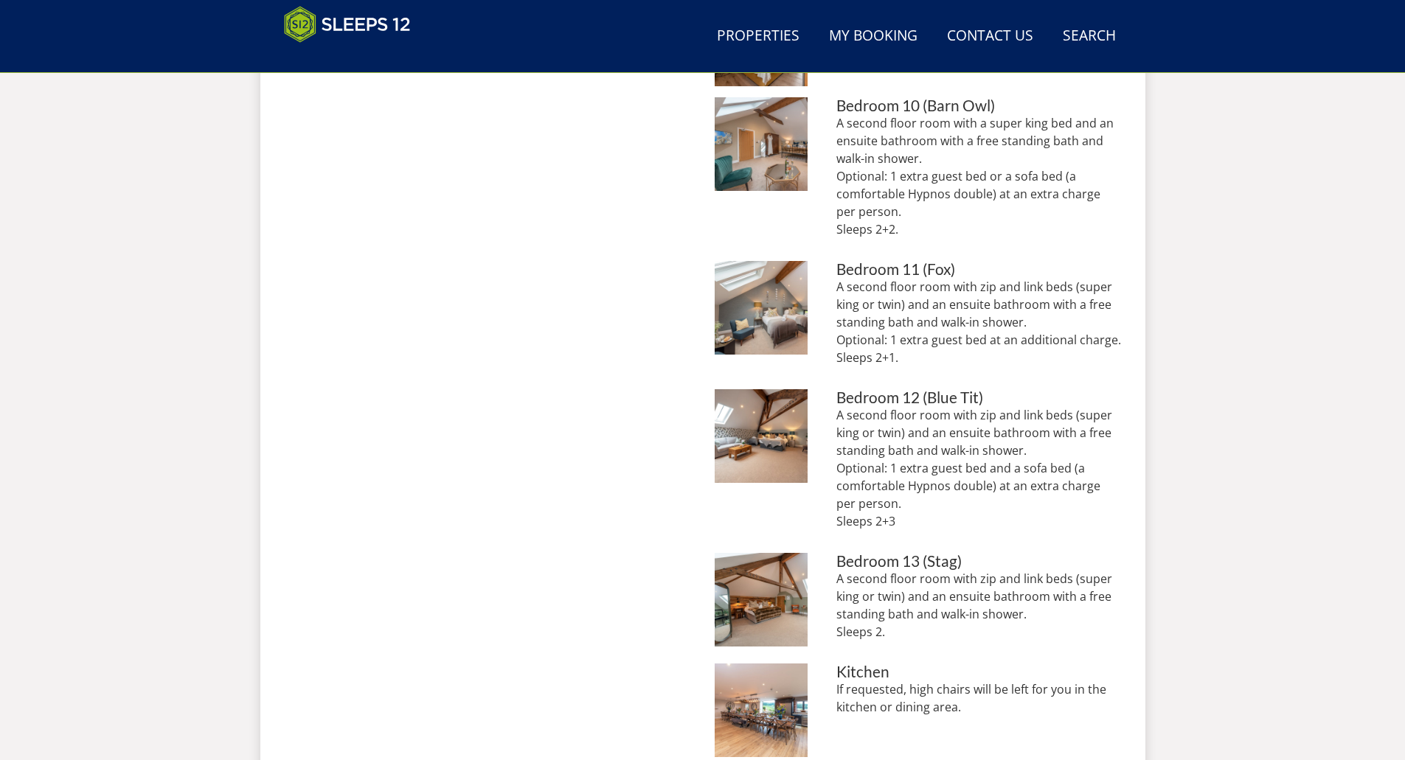
scroll to position [1526, 0]
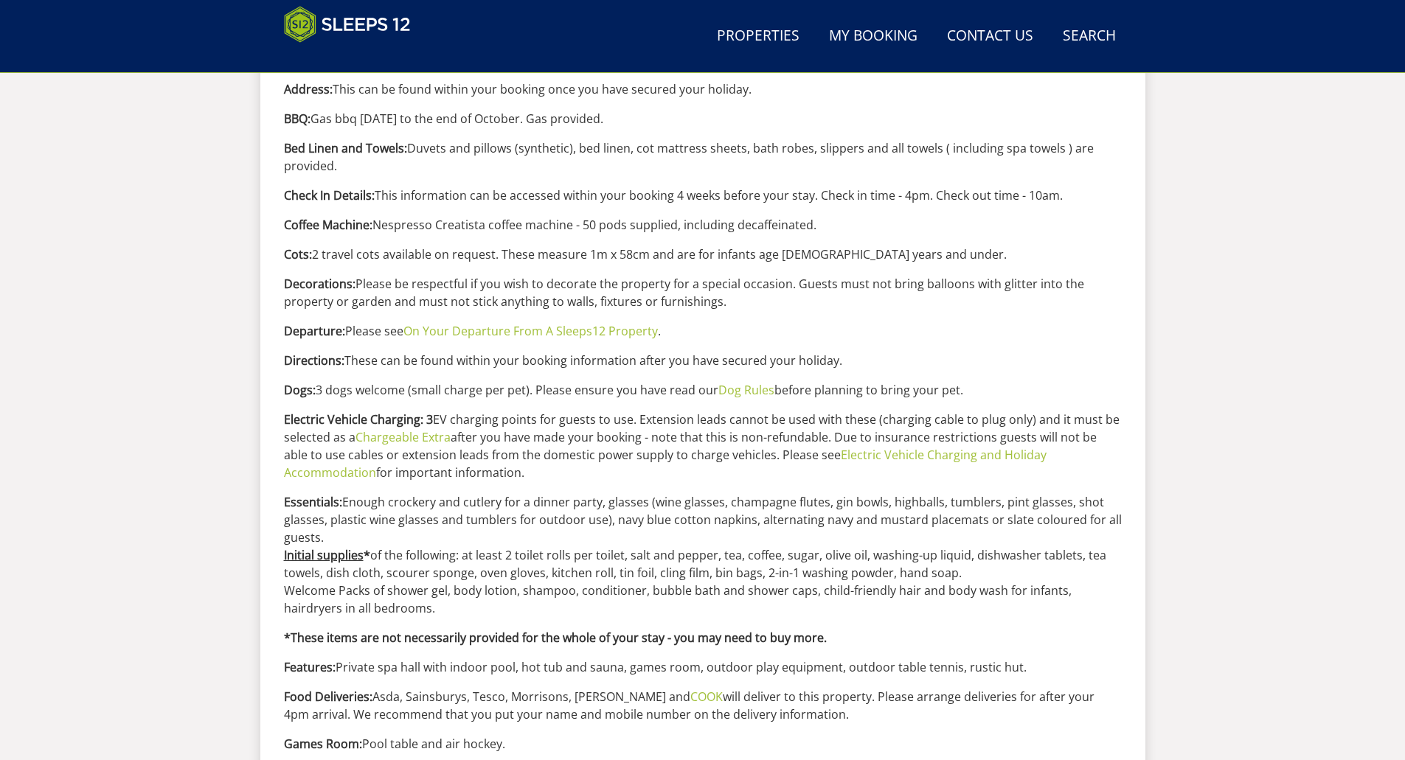
scroll to position [830, 0]
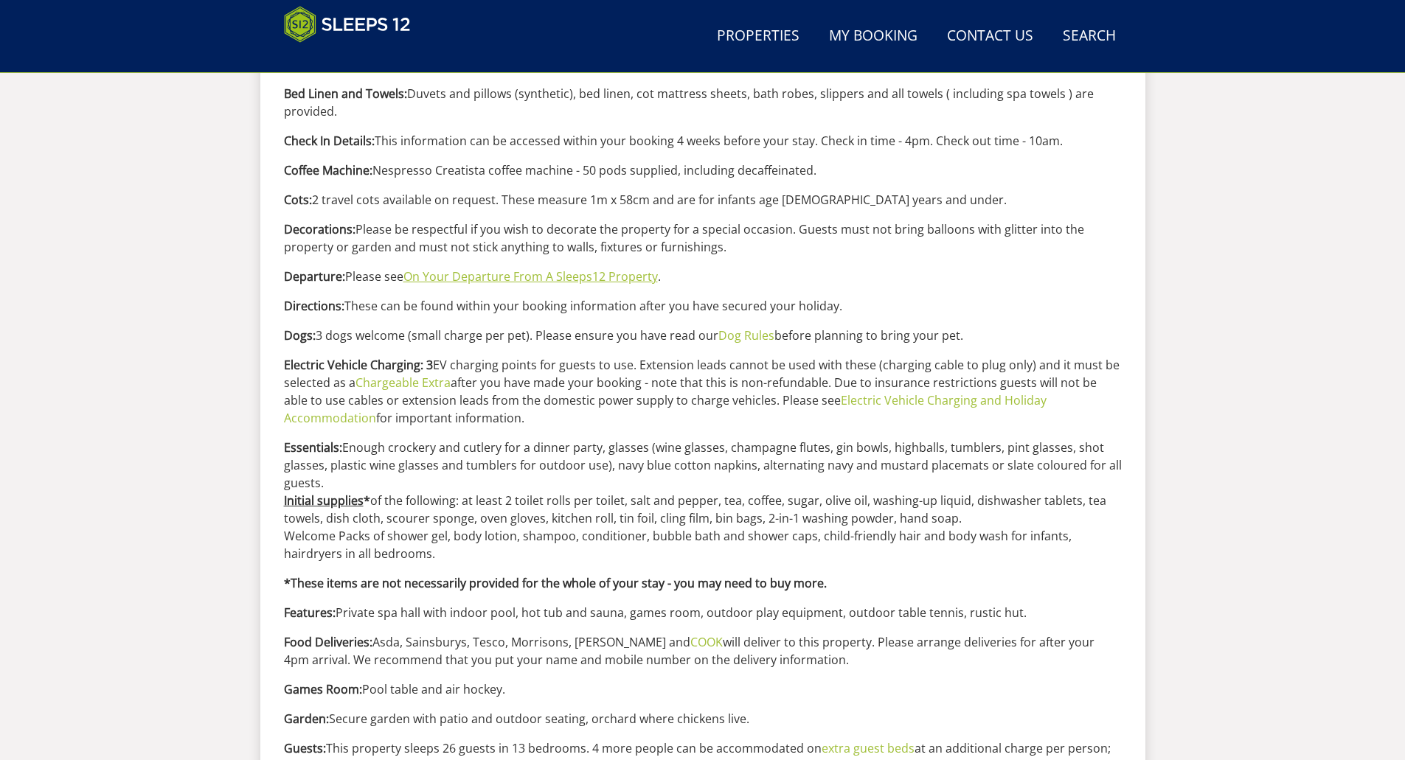
click at [488, 277] on link "On Your Departure From A Sleeps12 Property" at bounding box center [530, 276] width 254 height 16
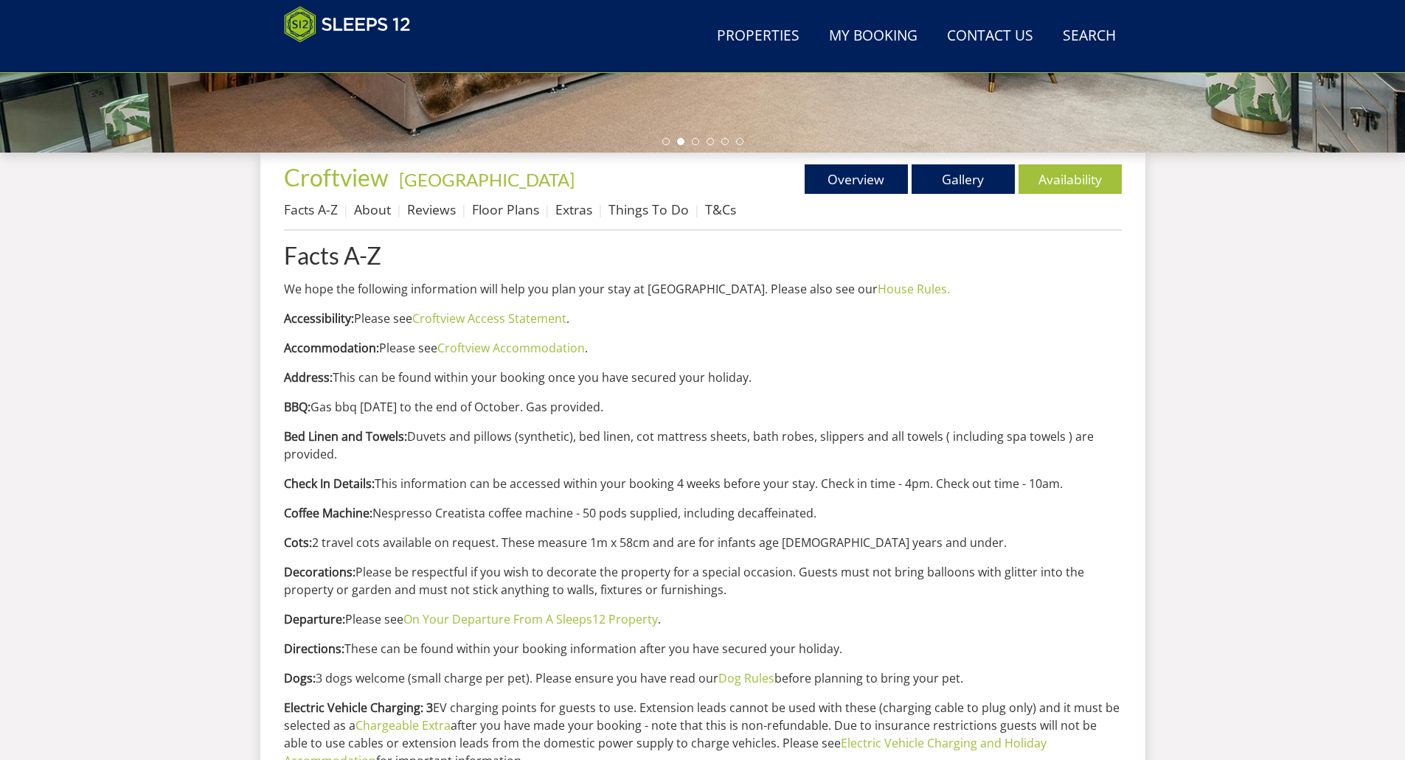
scroll to position [461, 0]
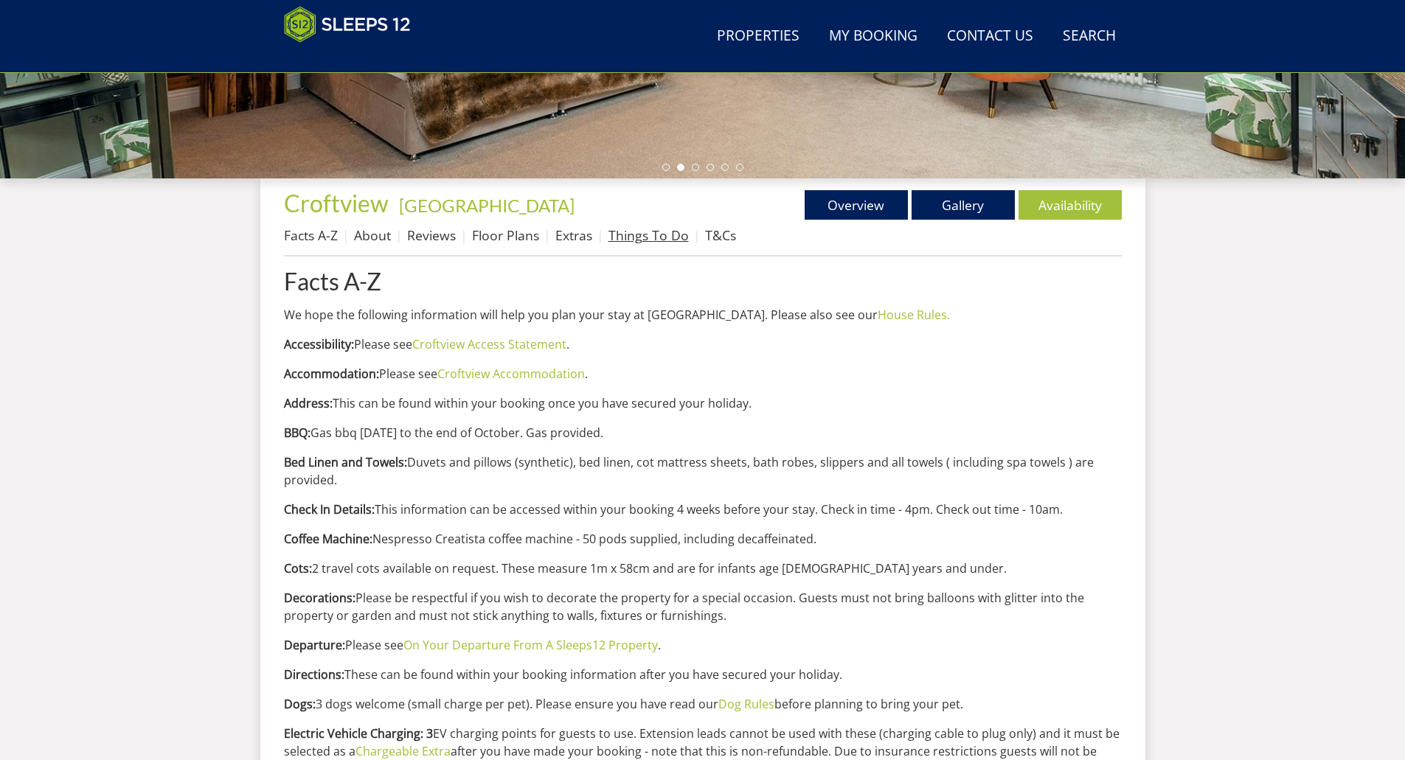
click at [631, 240] on link "Things To Do" at bounding box center [648, 235] width 80 height 18
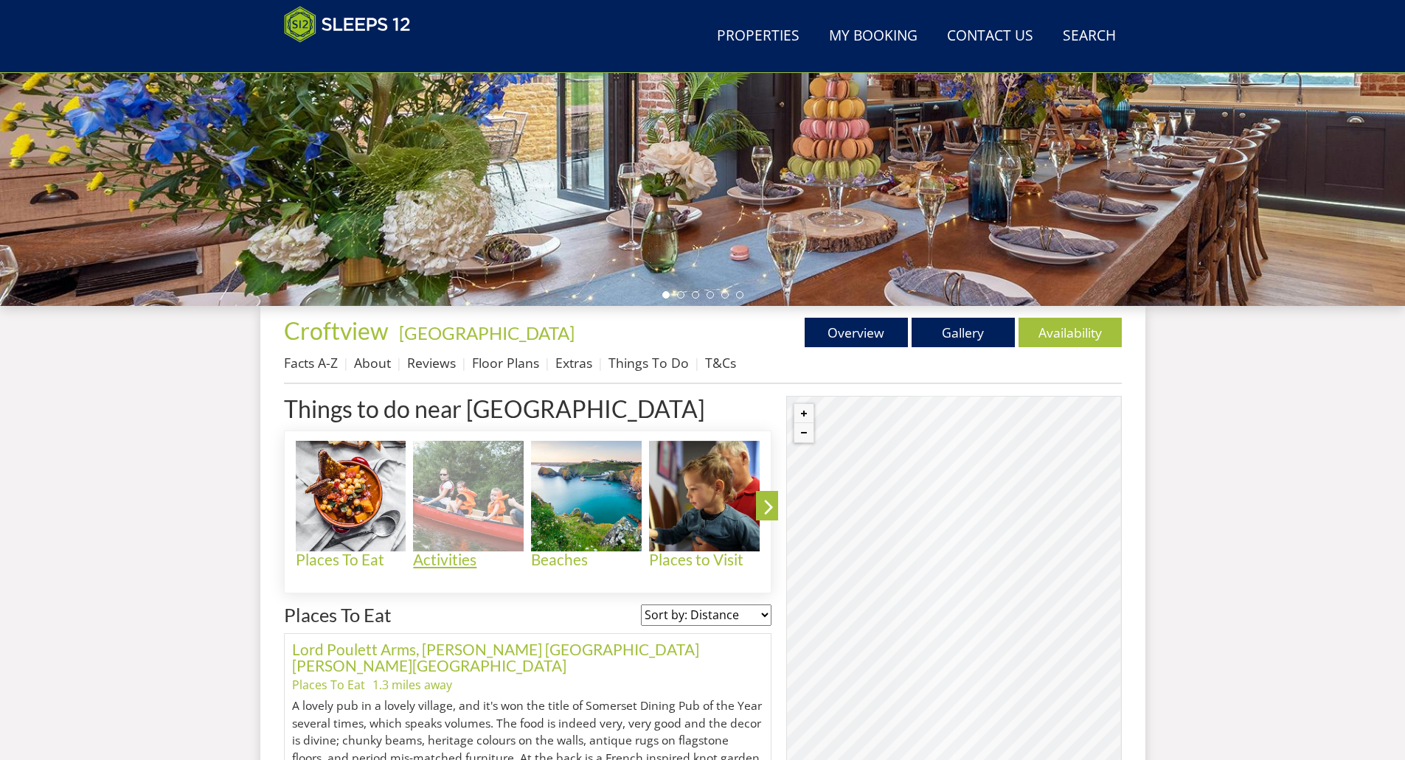
scroll to position [326, 0]
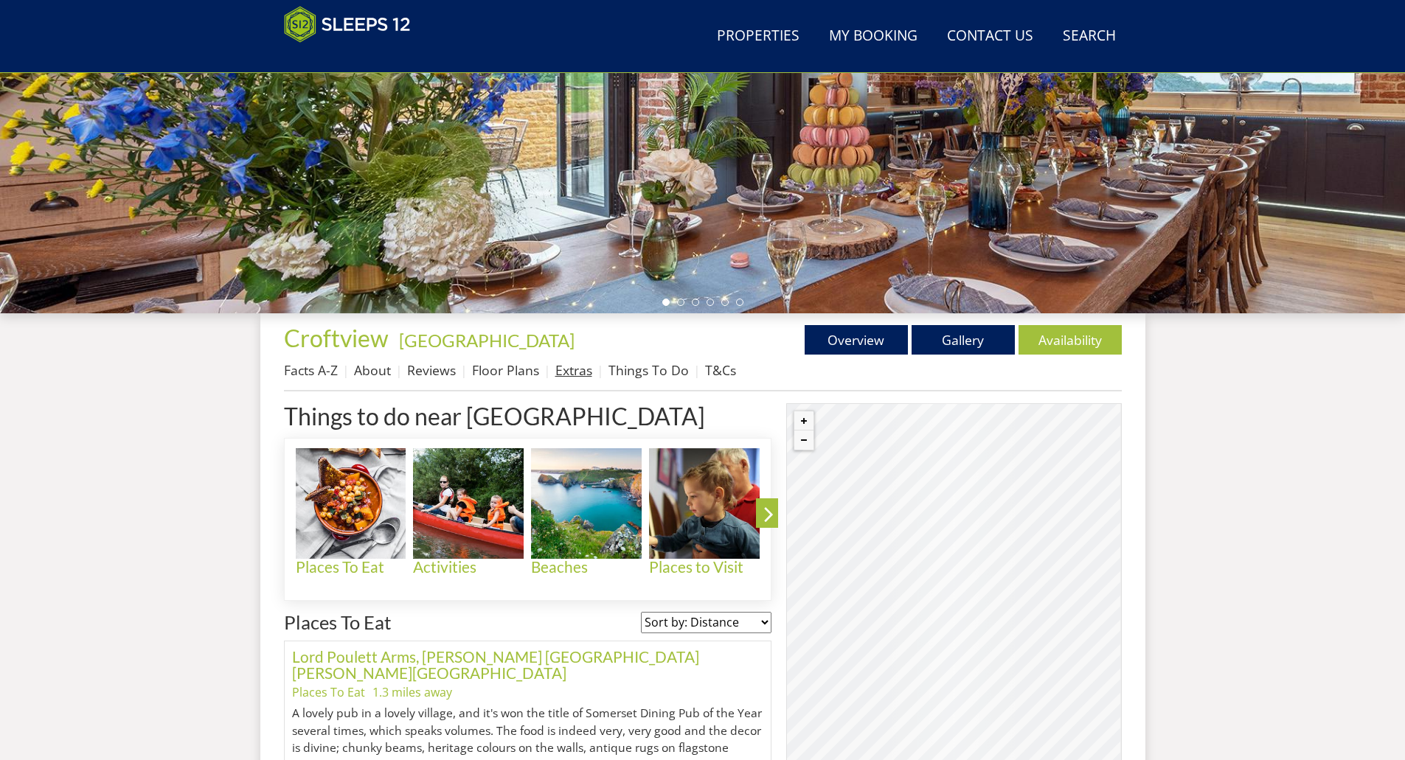
click at [577, 374] on link "Extras" at bounding box center [573, 370] width 37 height 18
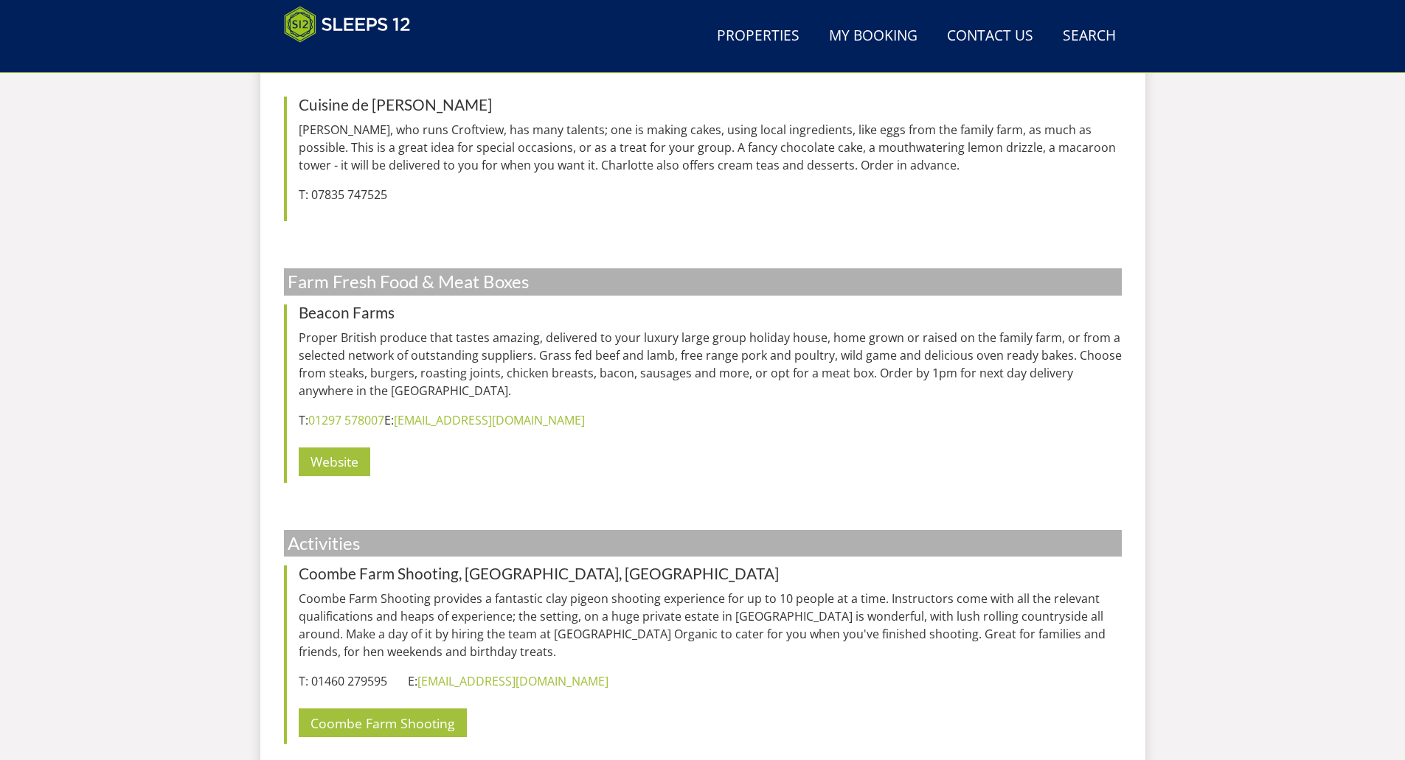
scroll to position [4382, 0]
drag, startPoint x: 550, startPoint y: 633, endPoint x: 550, endPoint y: 642, distance: 8.1
drag, startPoint x: 550, startPoint y: 642, endPoint x: 453, endPoint y: 432, distance: 230.6
click at [453, 432] on div "Farm Fresh Food & Meat Boxes Beacon Farms Proper British produce that tastes am…" at bounding box center [703, 385] width 838 height 237
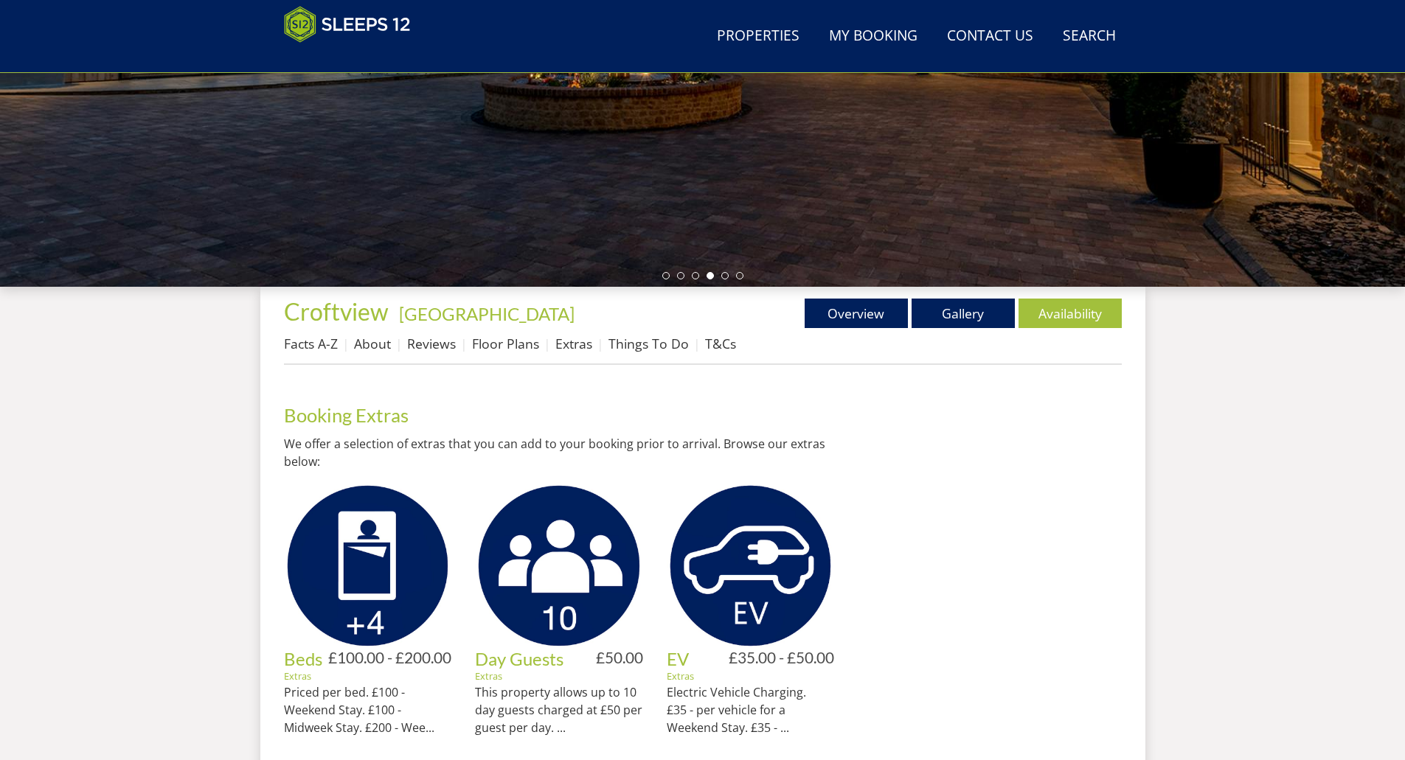
scroll to position [329, 0]
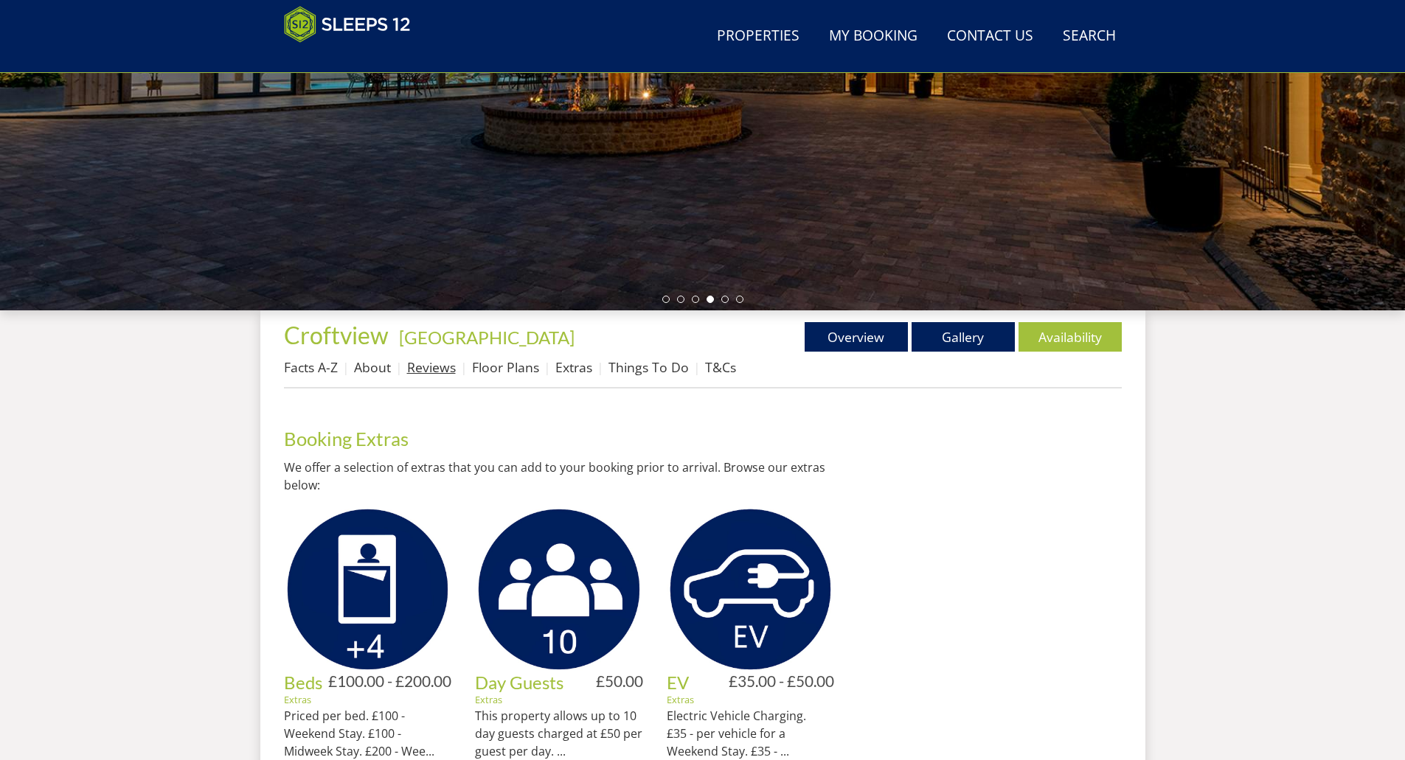
click at [432, 368] on link "Reviews" at bounding box center [431, 367] width 49 height 18
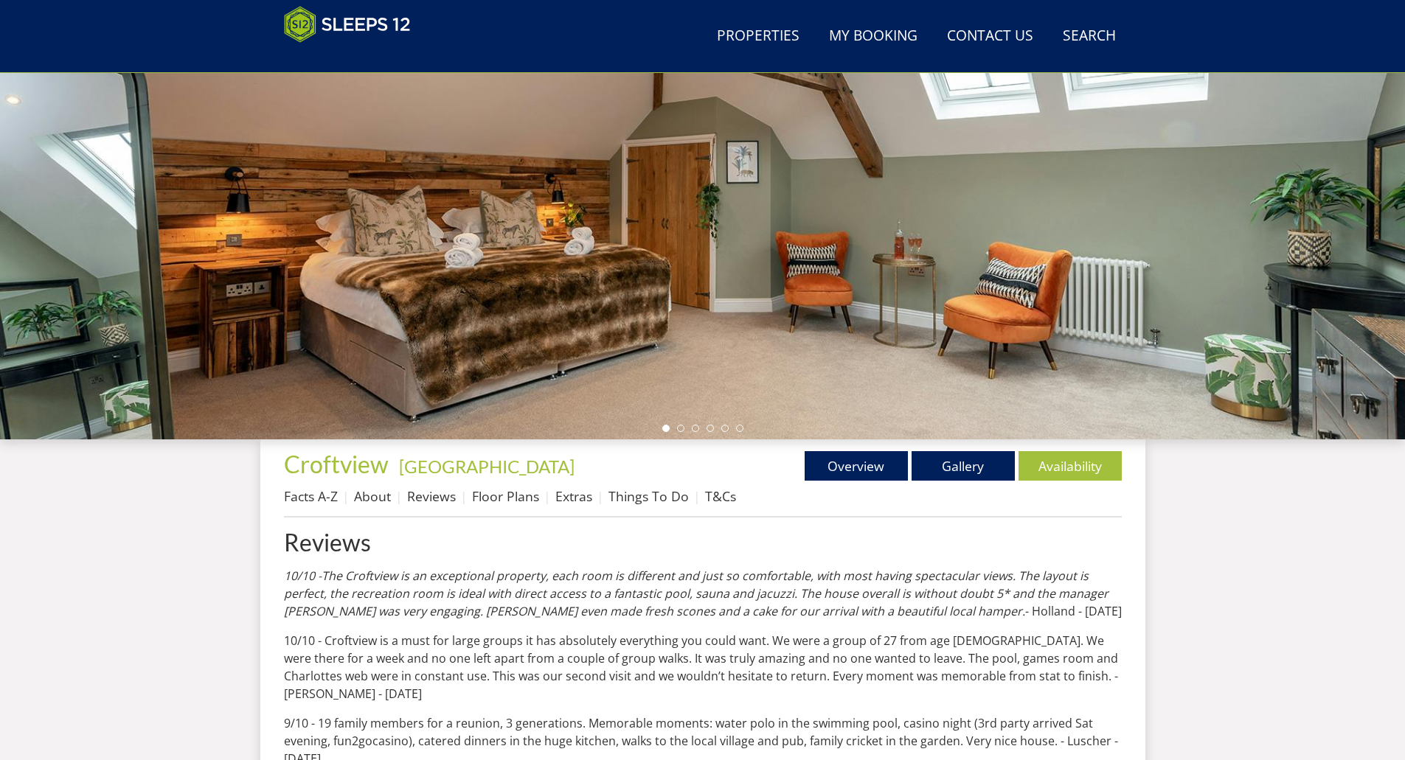
scroll to position [248, 0]
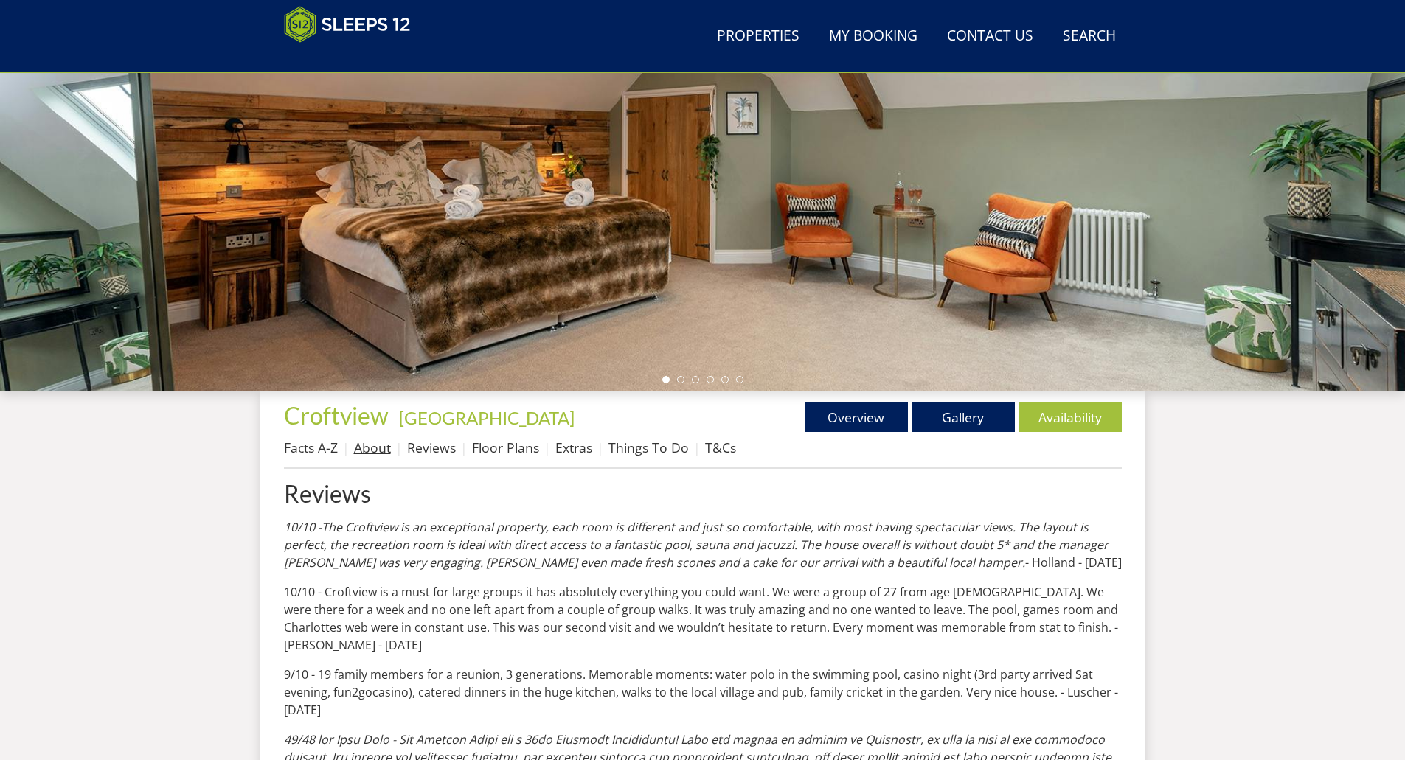
click at [378, 450] on link "About" at bounding box center [372, 448] width 37 height 18
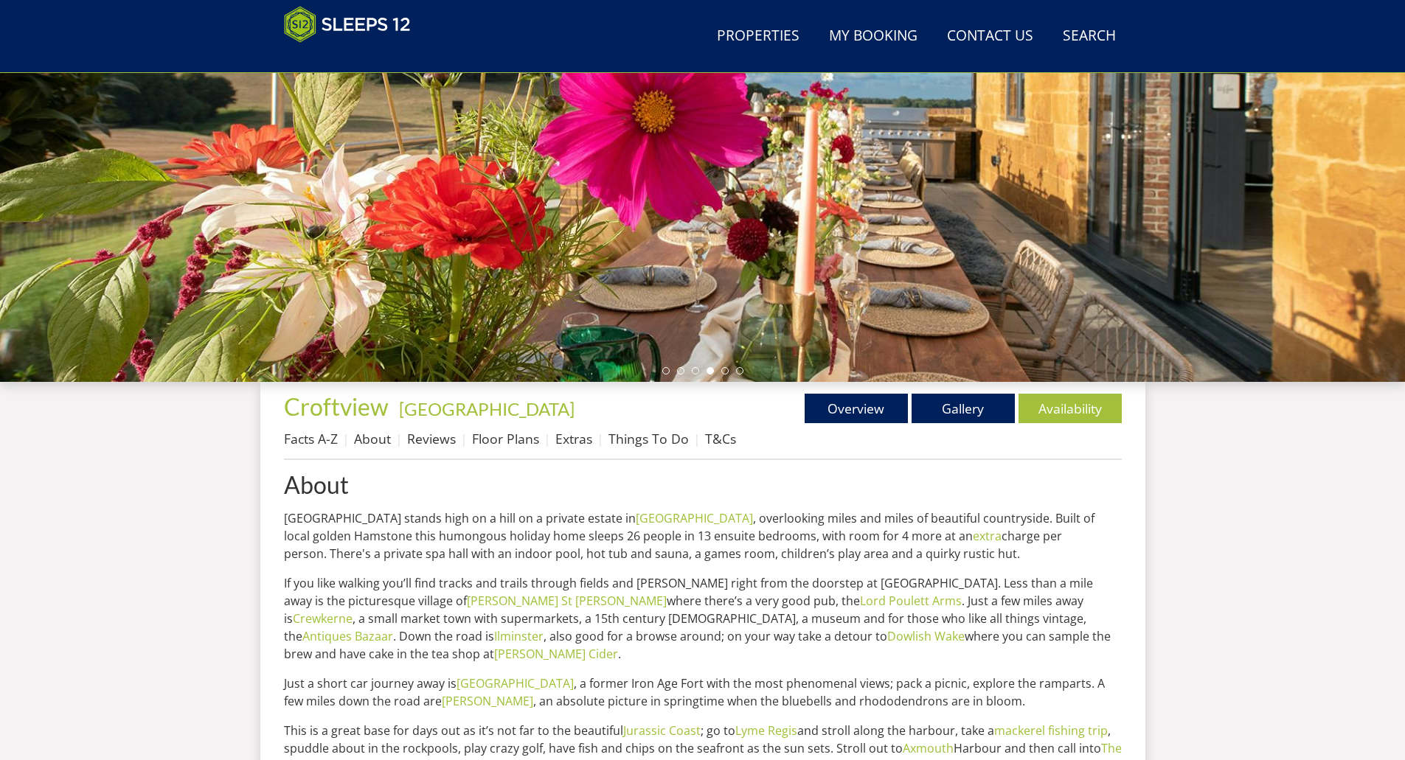
scroll to position [36, 0]
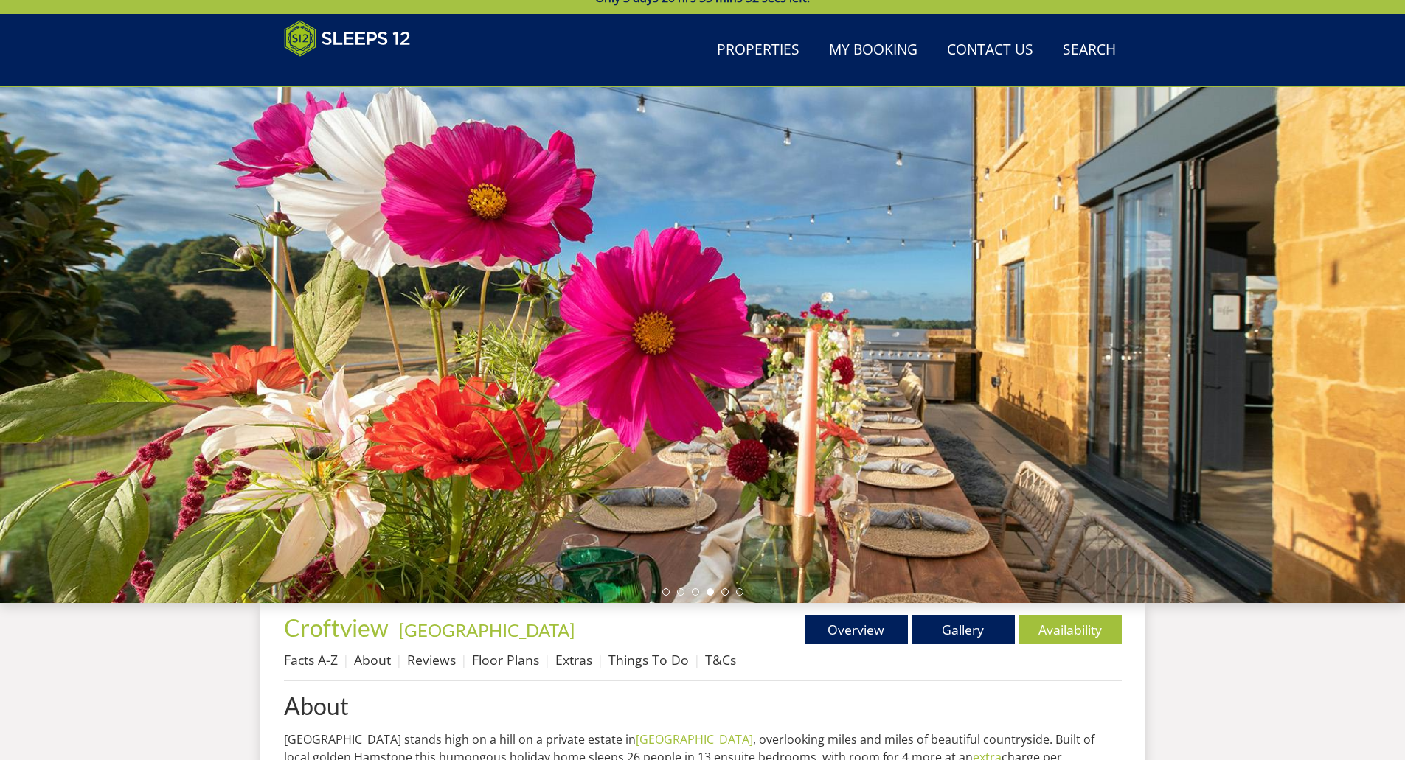
click at [490, 655] on link "Floor Plans" at bounding box center [505, 660] width 67 height 18
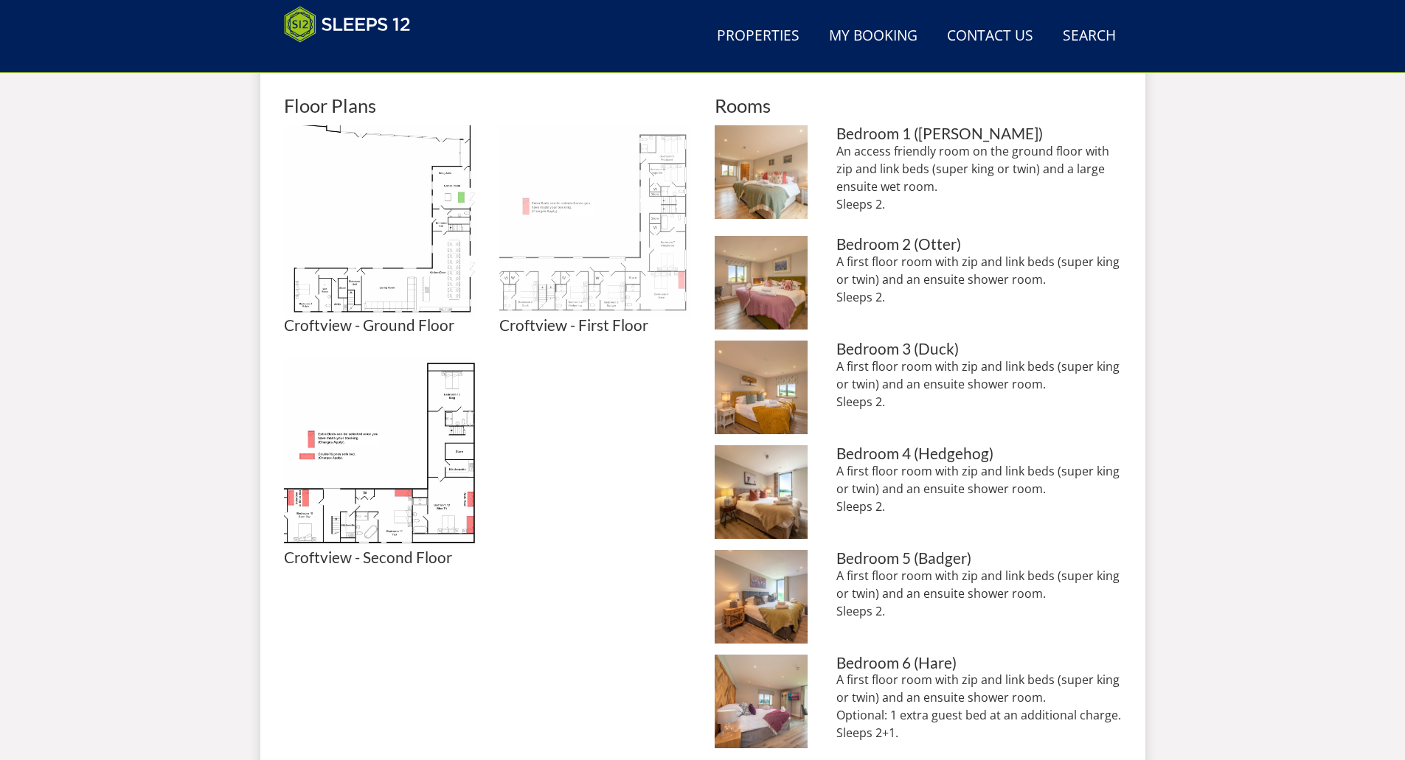
scroll to position [695, 0]
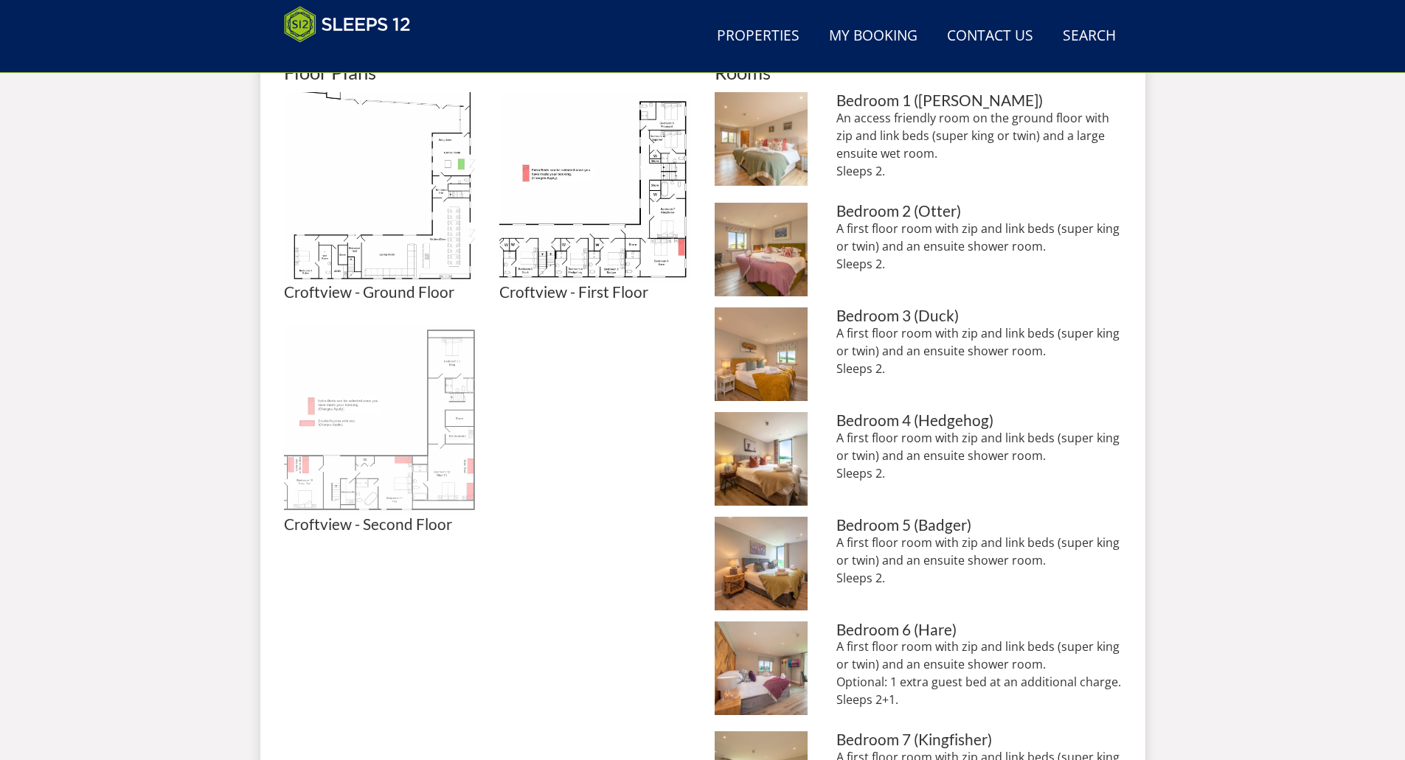
click at [432, 476] on img at bounding box center [380, 420] width 192 height 192
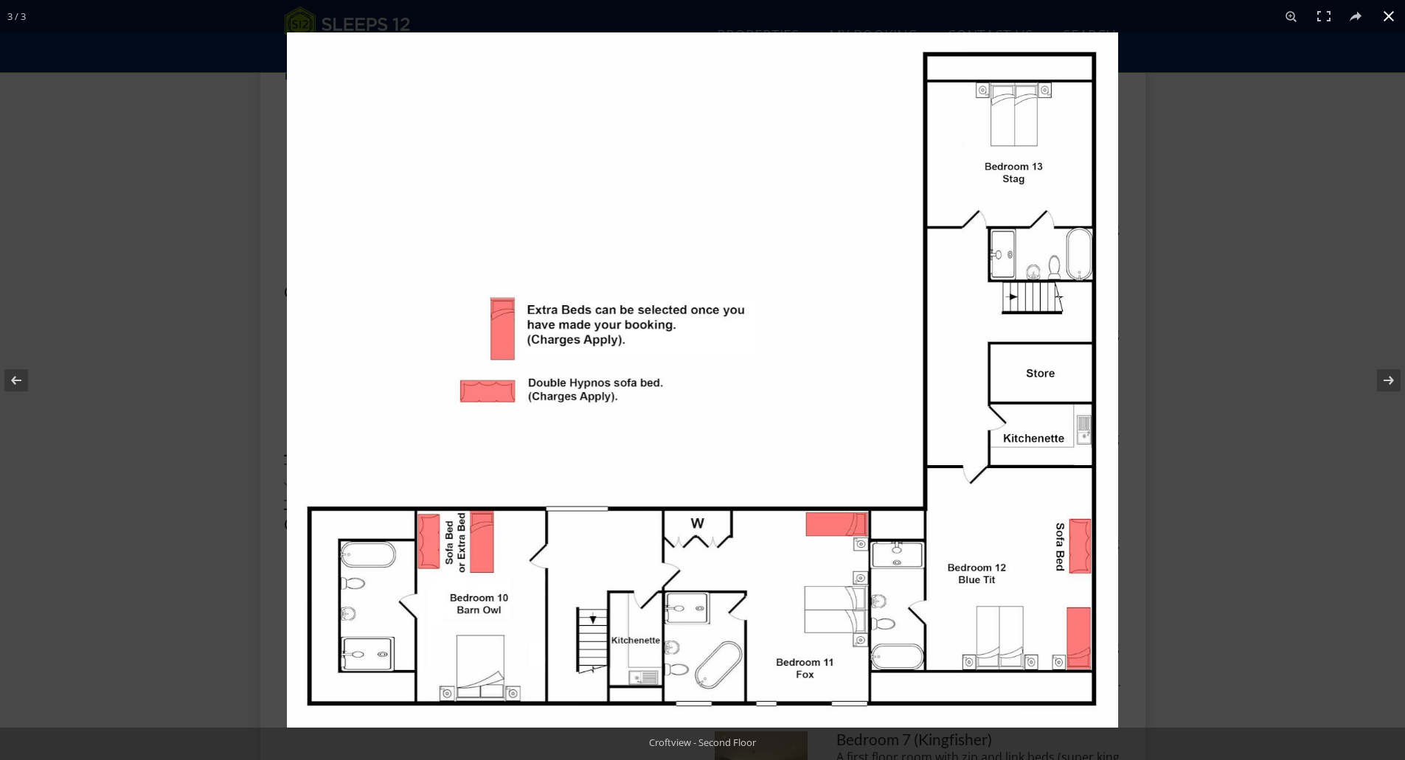
click at [1174, 260] on div at bounding box center [989, 412] width 1405 height 760
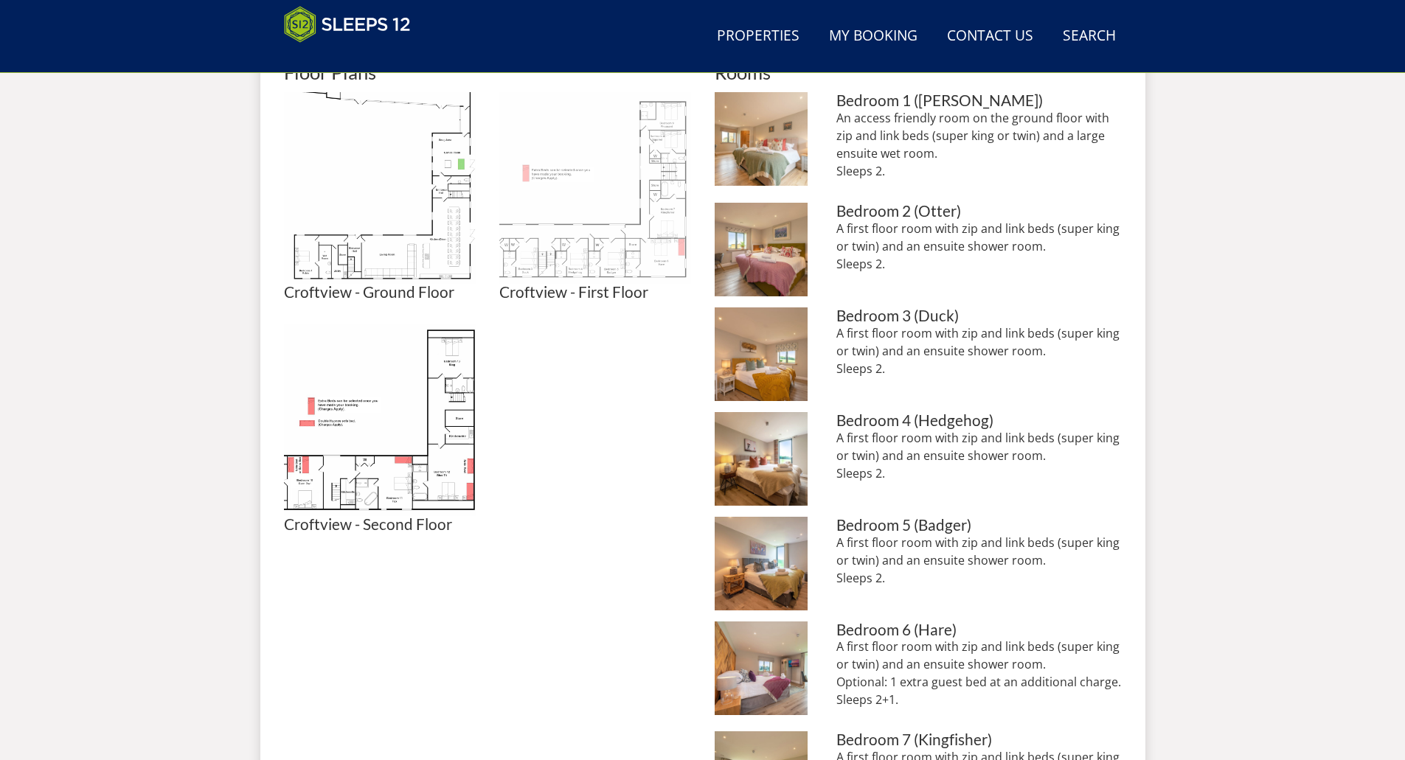
click at [529, 261] on img at bounding box center [595, 188] width 192 height 192
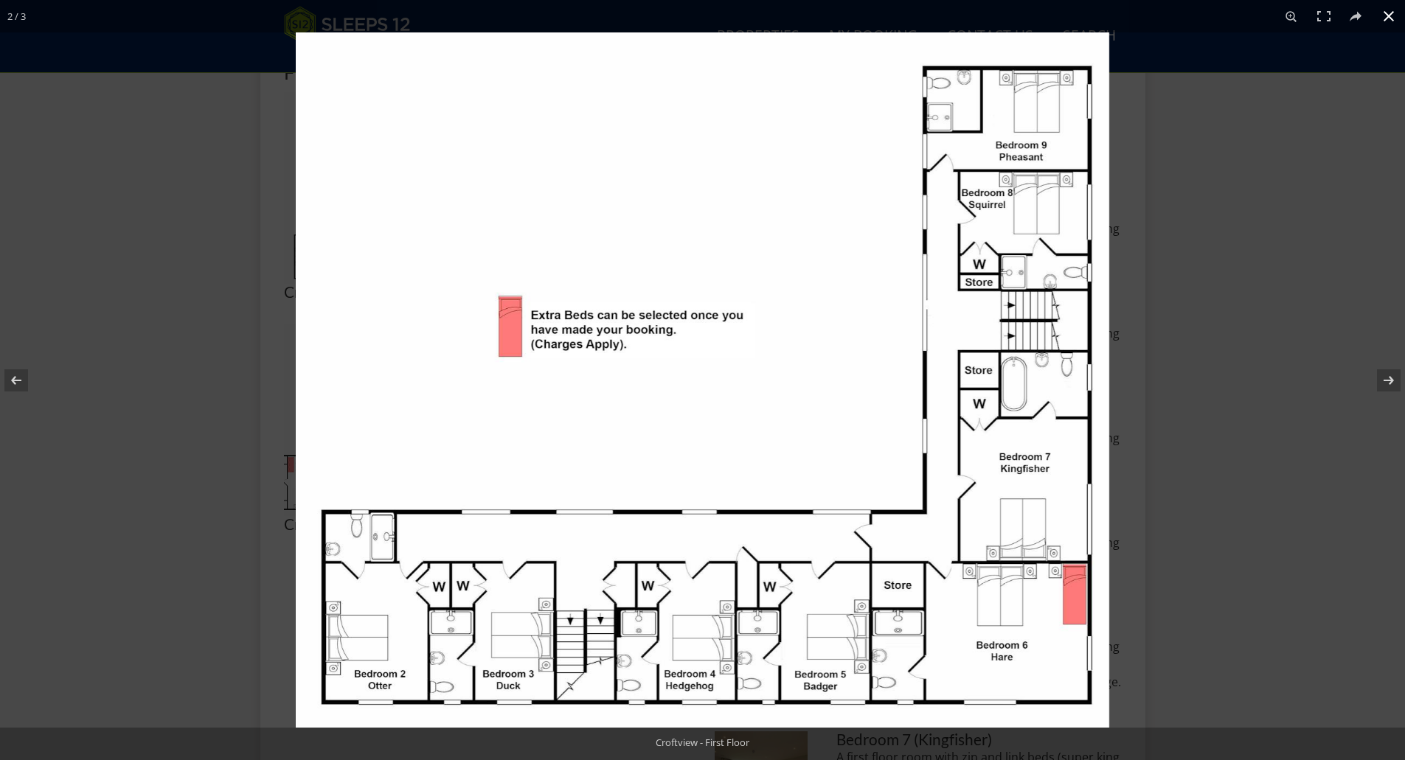
click at [1268, 221] on div at bounding box center [998, 412] width 1405 height 760
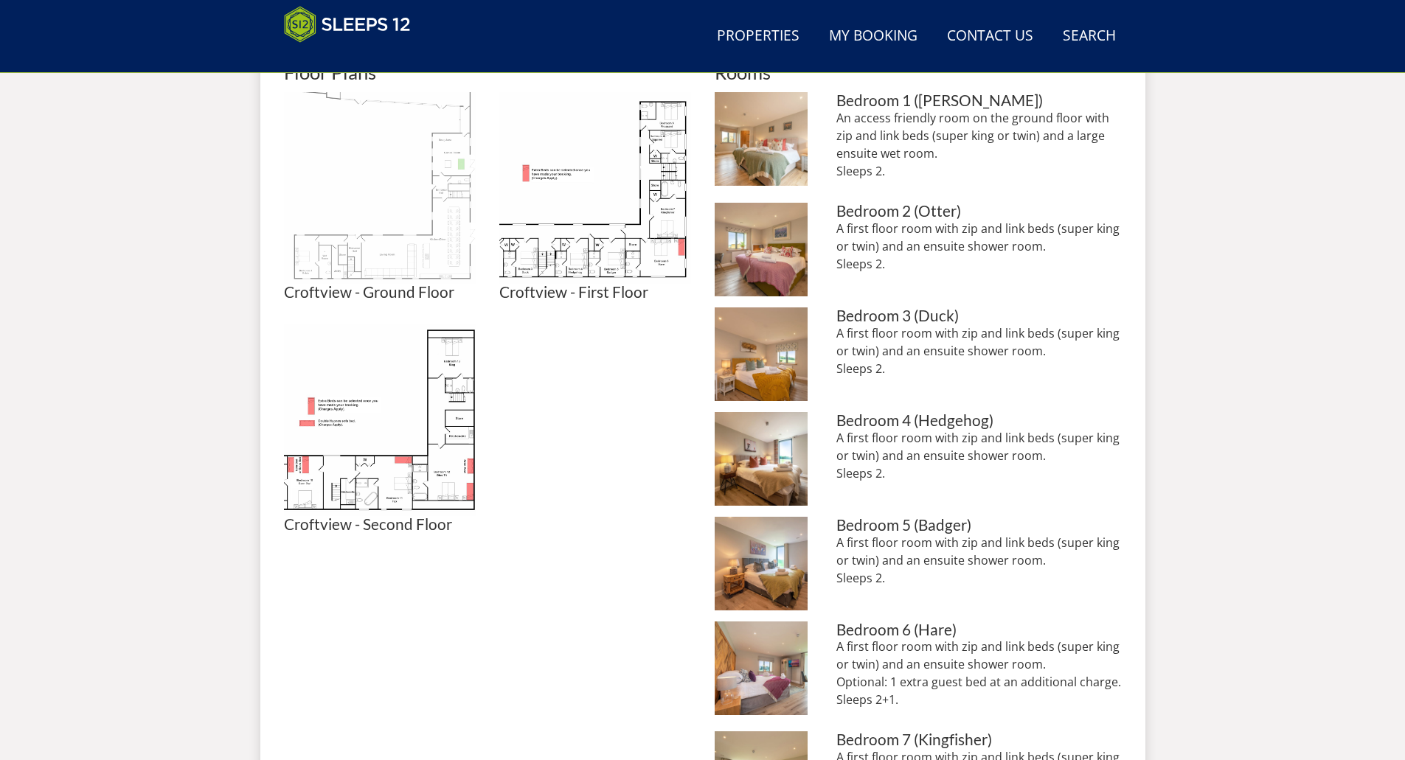
click at [400, 246] on img at bounding box center [380, 188] width 192 height 192
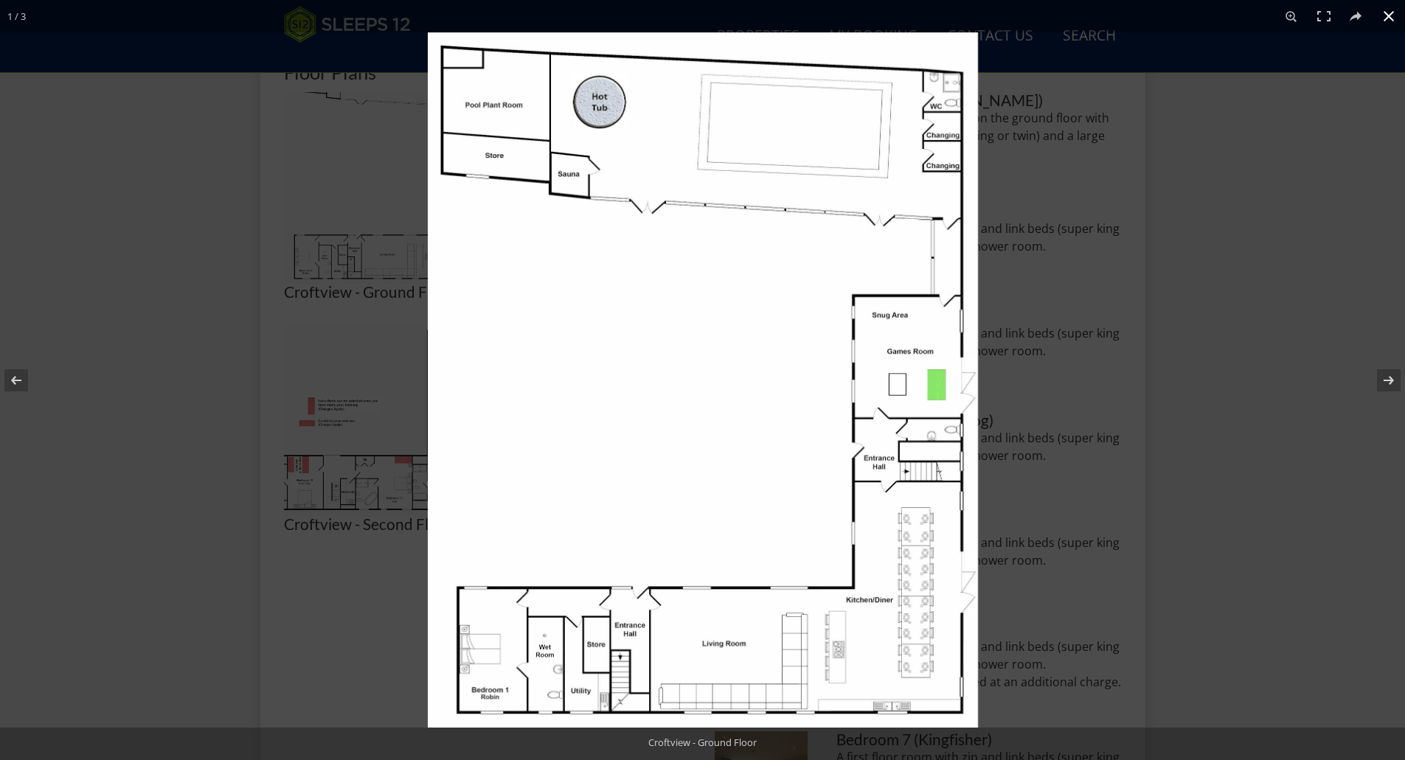
click at [320, 208] on div at bounding box center [702, 380] width 1405 height 760
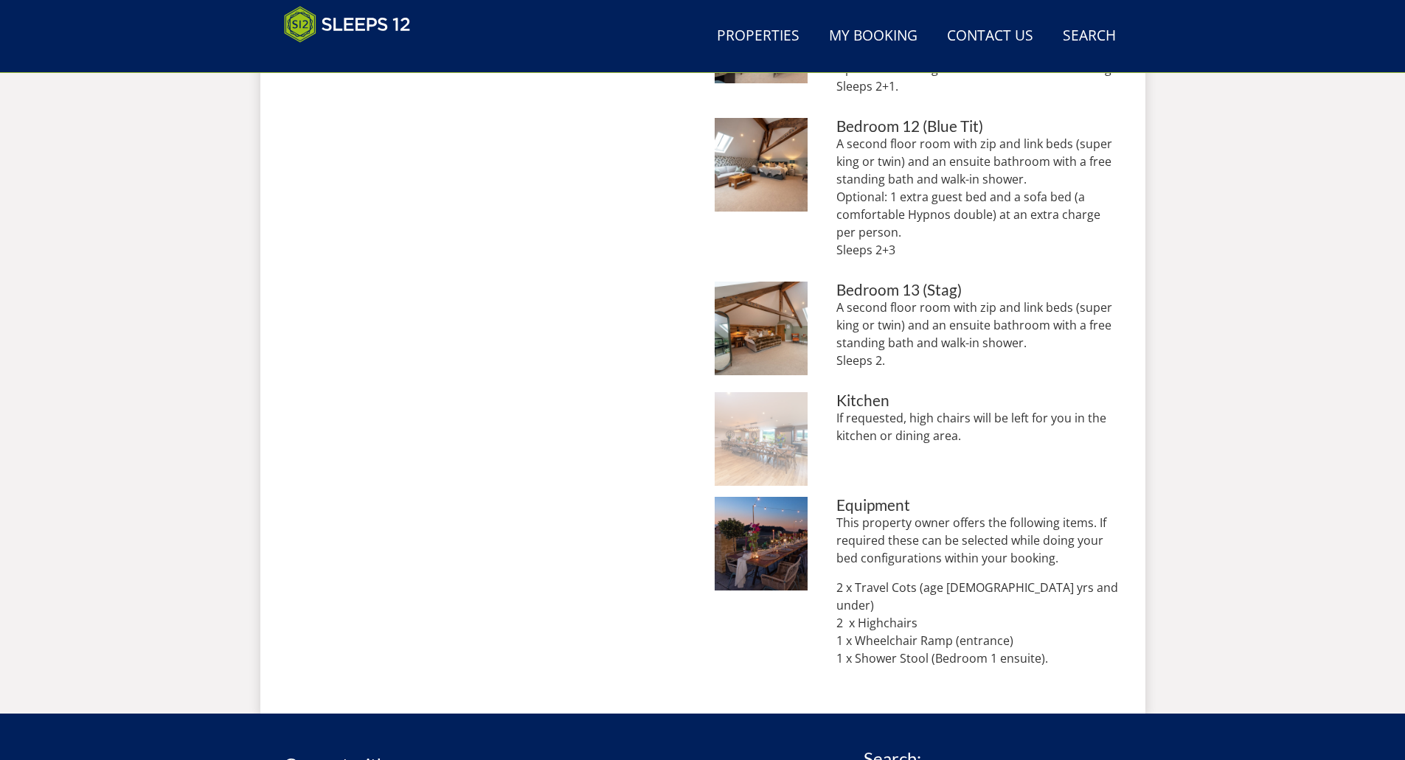
scroll to position [1895, 0]
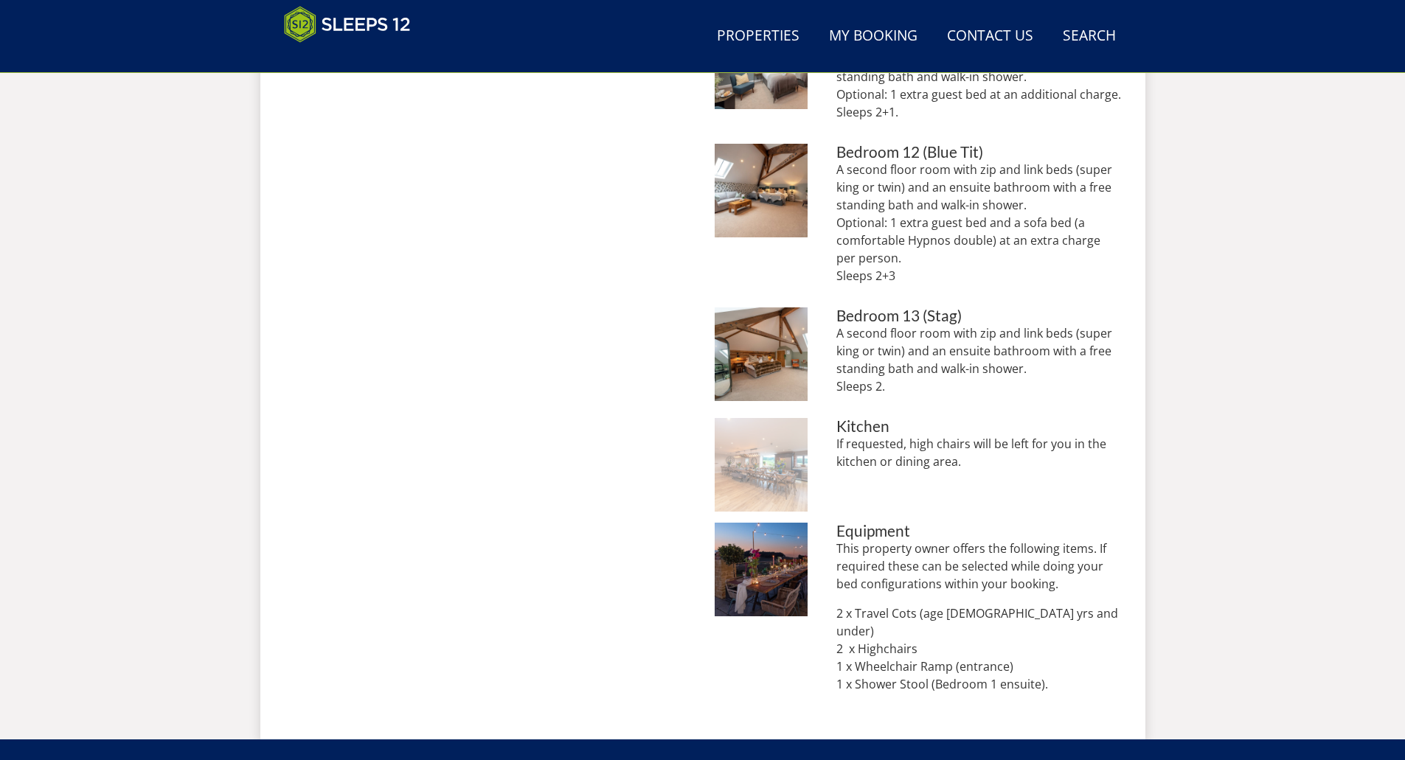
click at [781, 464] on img at bounding box center [762, 465] width 94 height 94
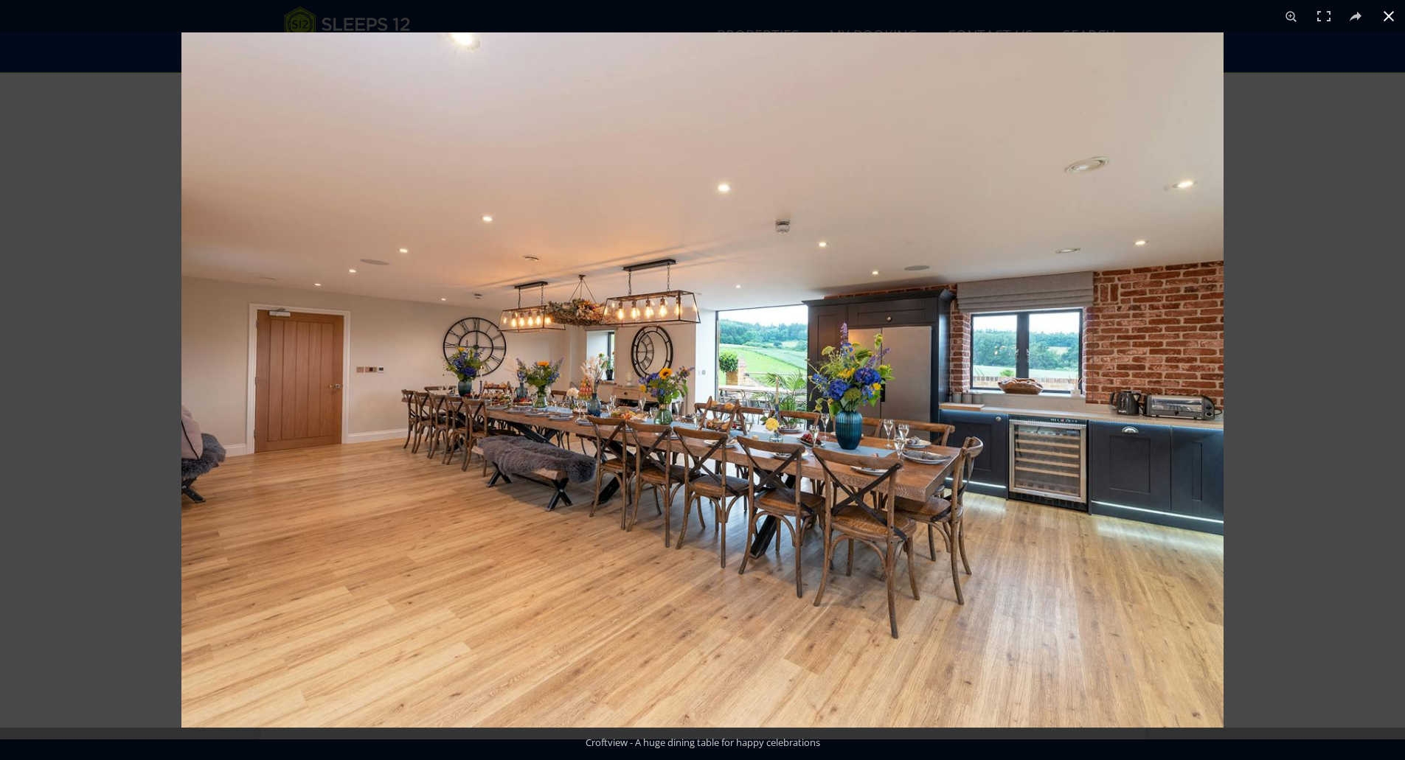
click at [1337, 402] on div at bounding box center [883, 412] width 1405 height 760
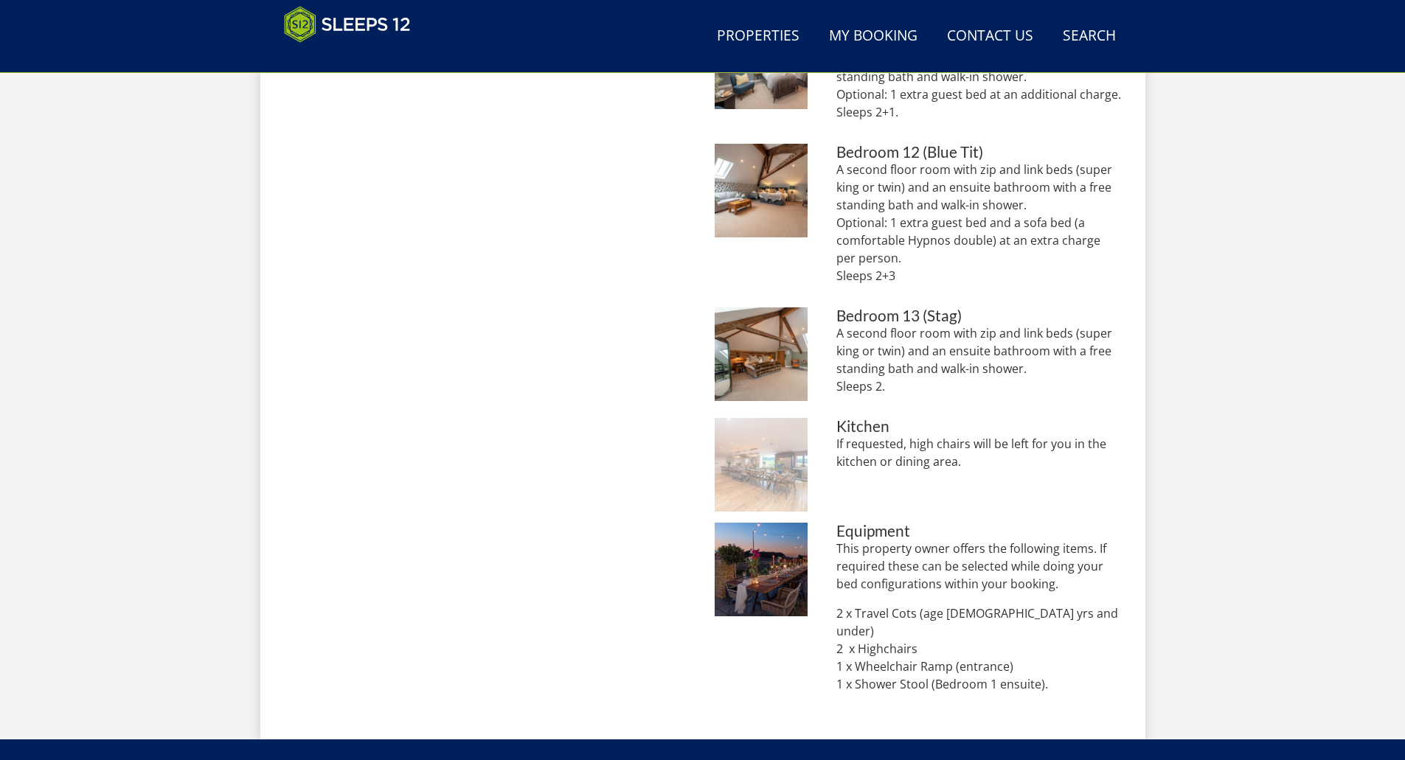
click at [757, 468] on img at bounding box center [762, 465] width 94 height 94
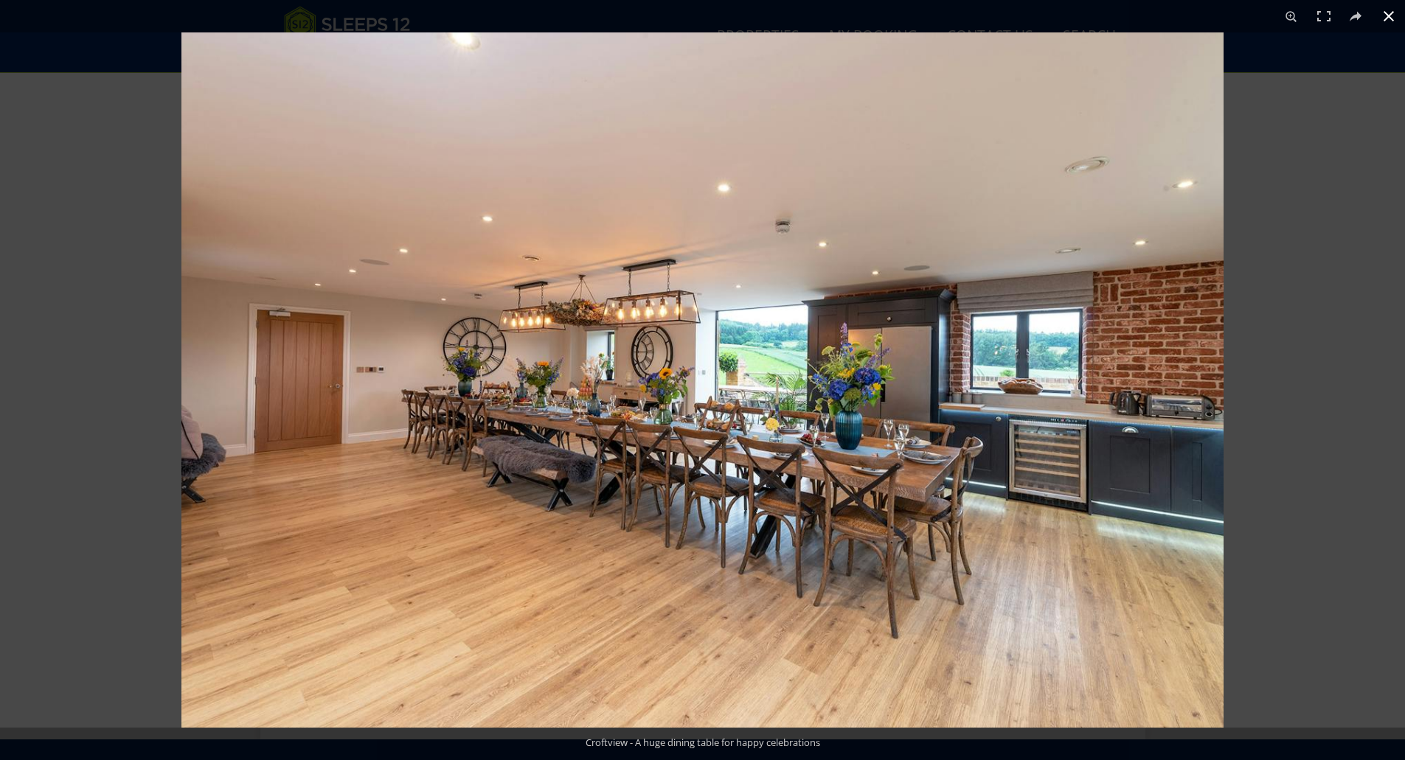
click at [1325, 346] on div at bounding box center [883, 412] width 1405 height 760
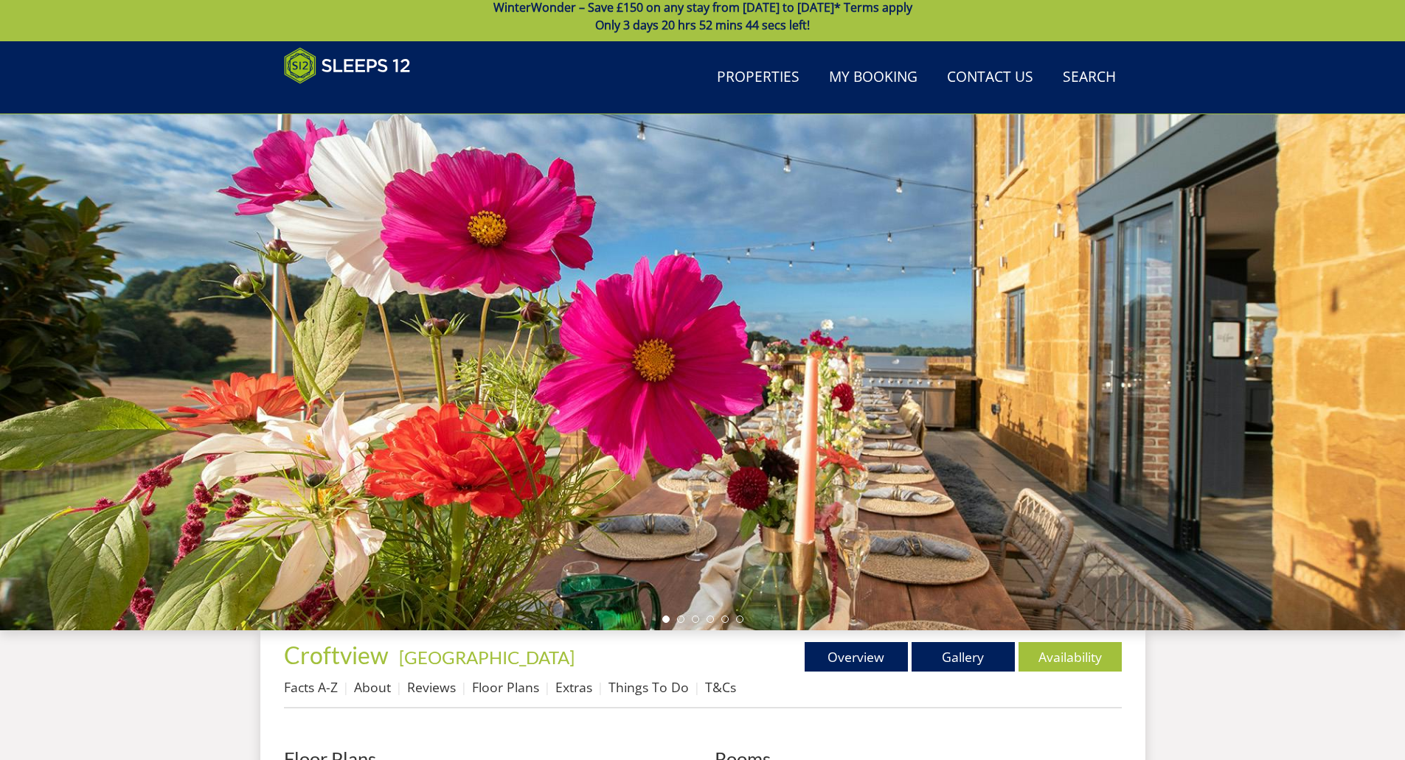
scroll to position [0, 0]
